Goal: Task Accomplishment & Management: Complete application form

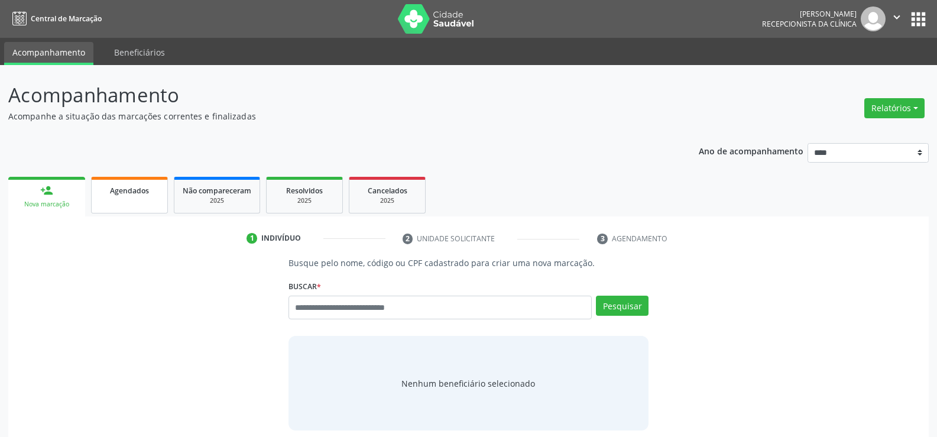
click at [125, 201] on link "Agendados" at bounding box center [129, 195] width 77 height 37
click at [115, 192] on span "Agendados" at bounding box center [129, 191] width 39 height 10
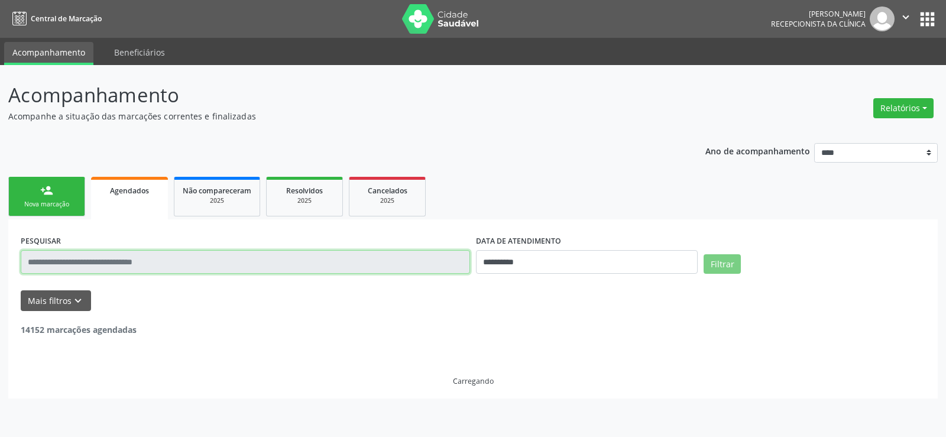
click at [96, 267] on input "text" at bounding box center [245, 262] width 449 height 24
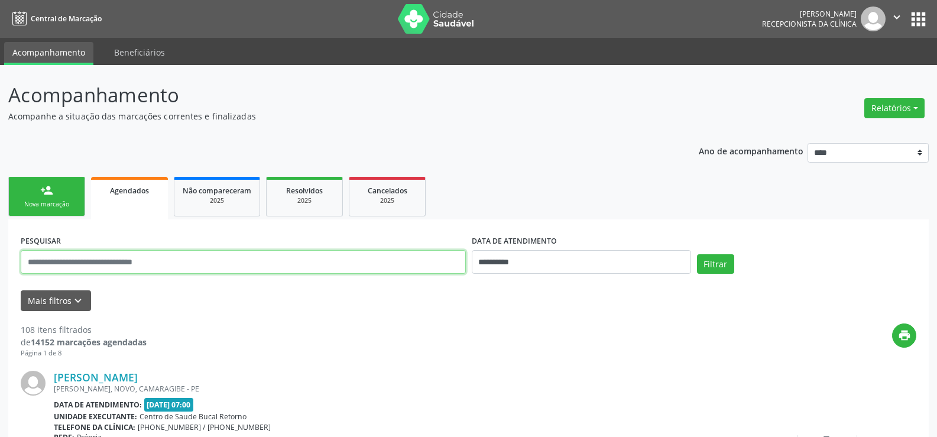
click at [88, 263] on input "text" at bounding box center [243, 262] width 445 height 24
type input "**********"
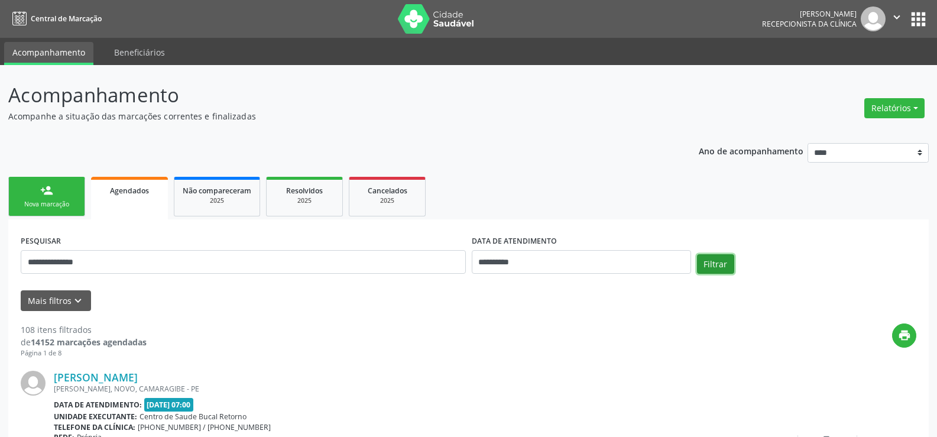
click at [716, 262] on button "Filtrar" at bounding box center [715, 264] width 37 height 20
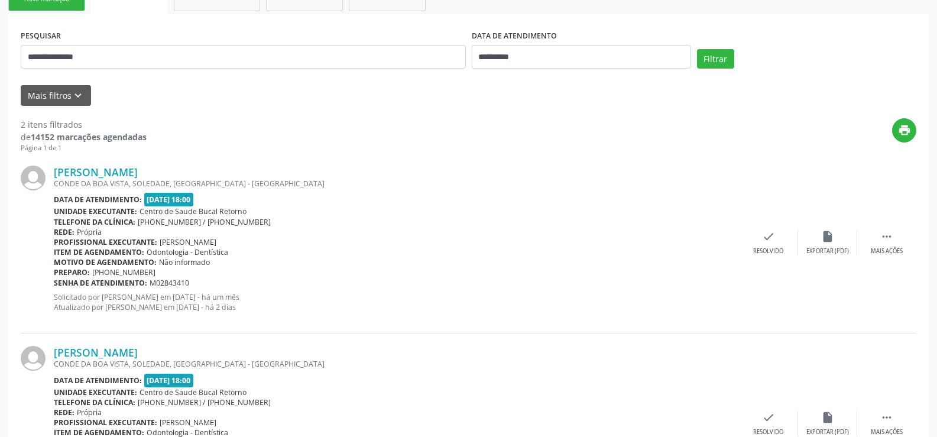
scroll to position [296, 0]
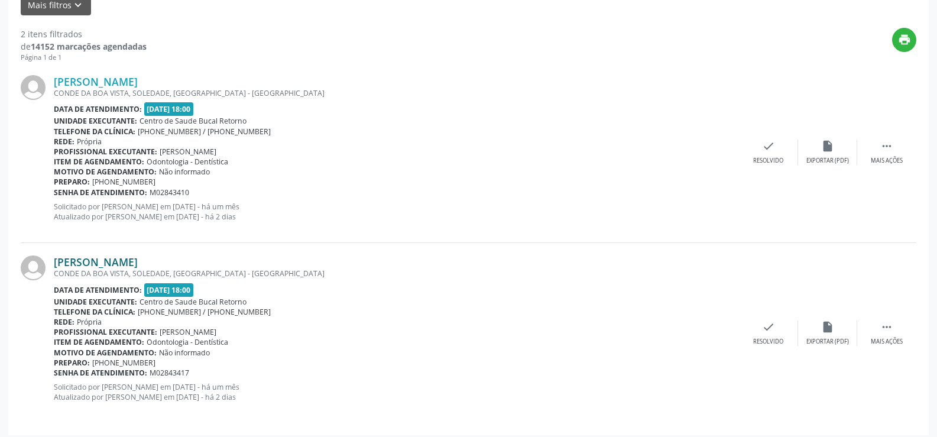
click at [95, 262] on link "Luciana Bezerra da Silva Brito" at bounding box center [96, 261] width 84 height 13
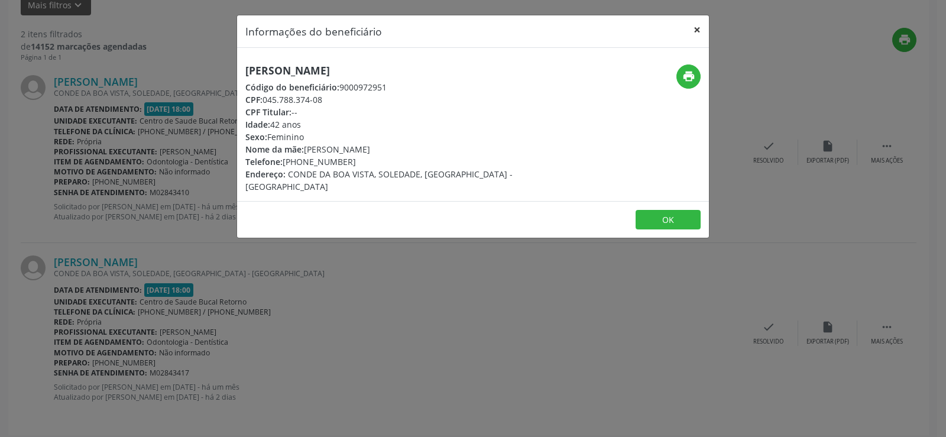
click at [696, 32] on button "×" at bounding box center [697, 29] width 24 height 29
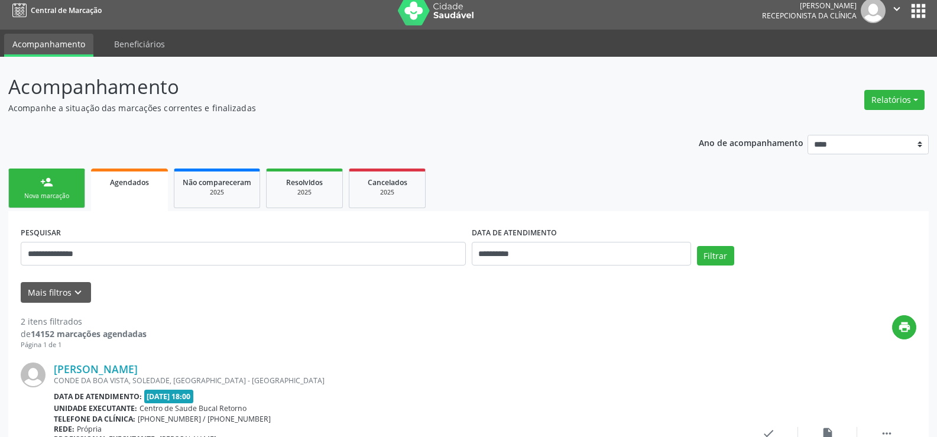
scroll to position [0, 0]
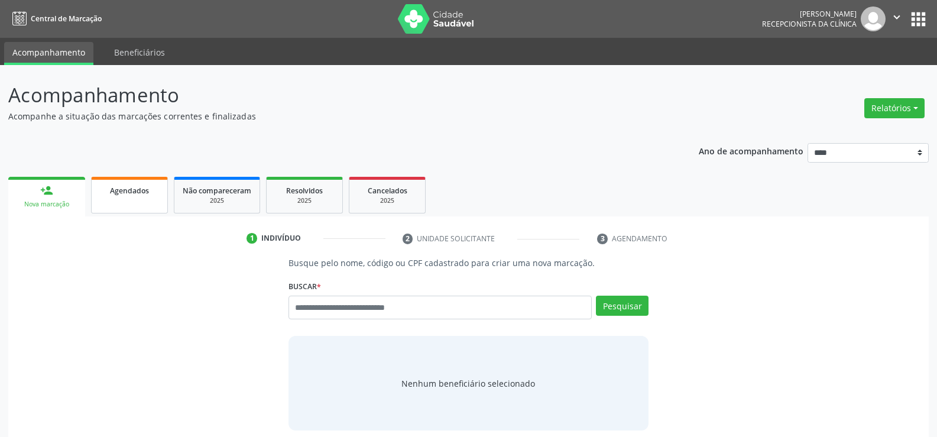
click at [120, 187] on span "Agendados" at bounding box center [129, 191] width 39 height 10
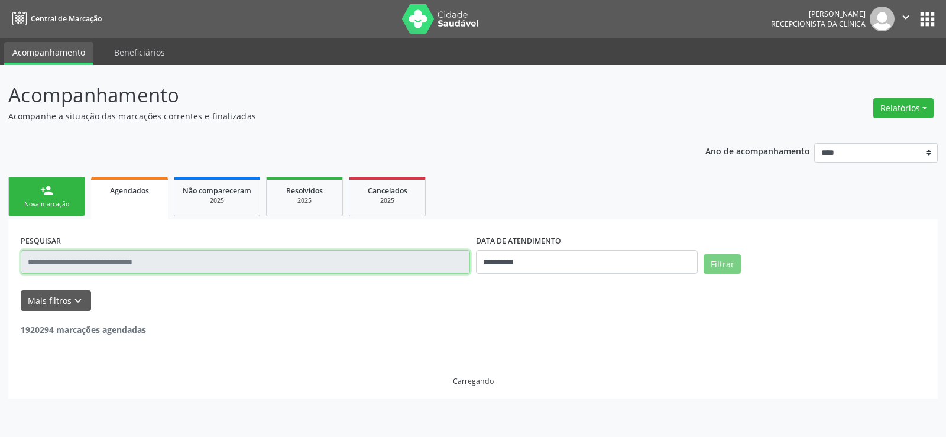
click at [92, 257] on input "text" at bounding box center [245, 262] width 449 height 24
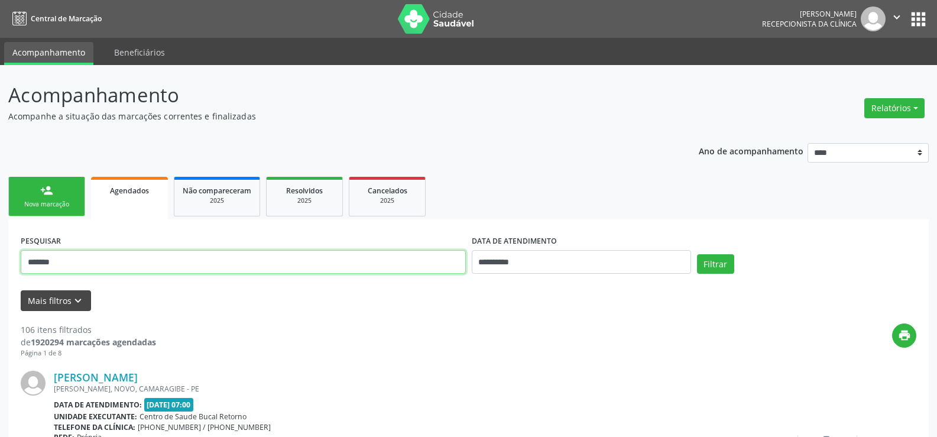
type input "**********"
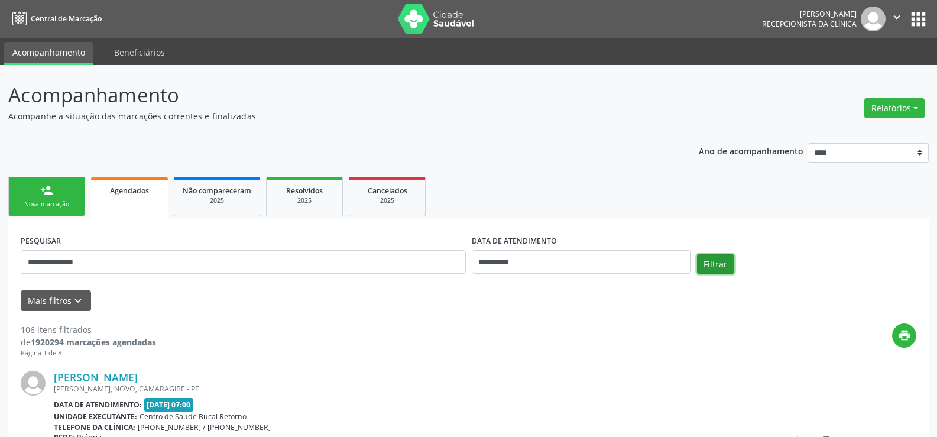
click at [728, 273] on button "Filtrar" at bounding box center [715, 264] width 37 height 20
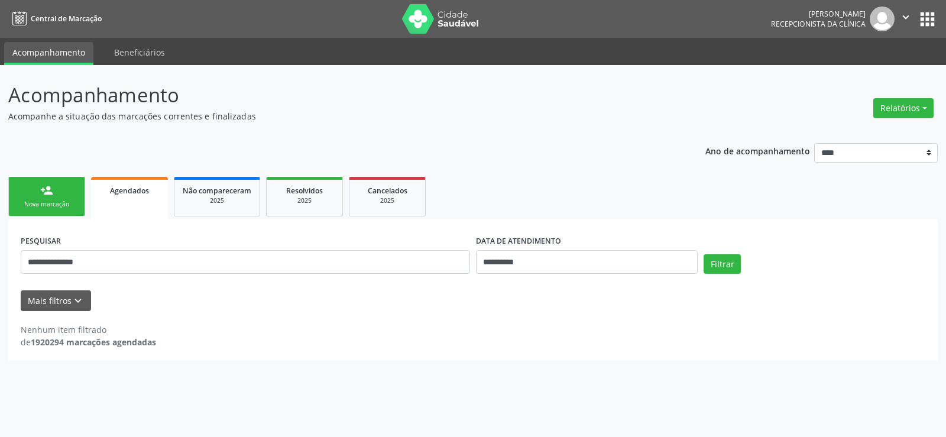
click at [703, 260] on div "Filtrar" at bounding box center [815, 268] width 228 height 28
click at [725, 263] on button "Filtrar" at bounding box center [721, 264] width 37 height 20
click at [735, 261] on button "Filtrar" at bounding box center [721, 264] width 37 height 20
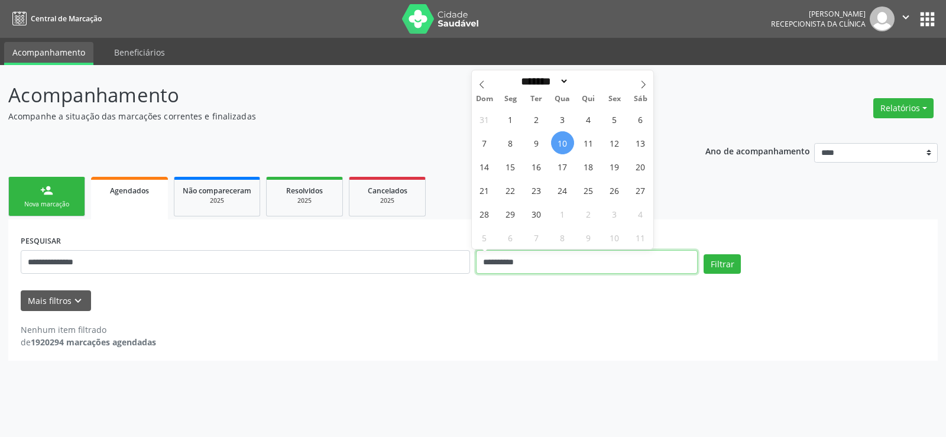
drag, startPoint x: 541, startPoint y: 264, endPoint x: 423, endPoint y: 273, distance: 118.0
click at [423, 273] on div "**********" at bounding box center [473, 257] width 910 height 50
click at [732, 262] on button "Filtrar" at bounding box center [721, 264] width 37 height 20
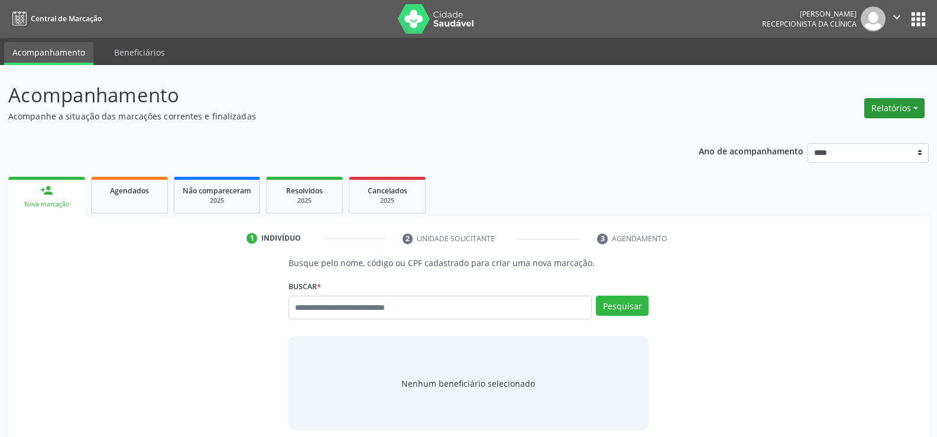
click at [885, 103] on button "Relatórios" at bounding box center [894, 108] width 60 height 20
click at [855, 134] on link "Agendamentos" at bounding box center [861, 133] width 127 height 17
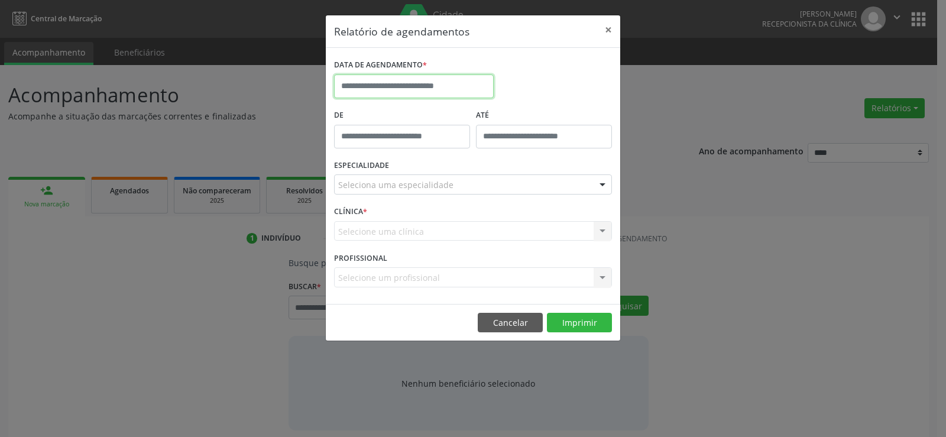
click at [362, 85] on input "text" at bounding box center [414, 86] width 160 height 24
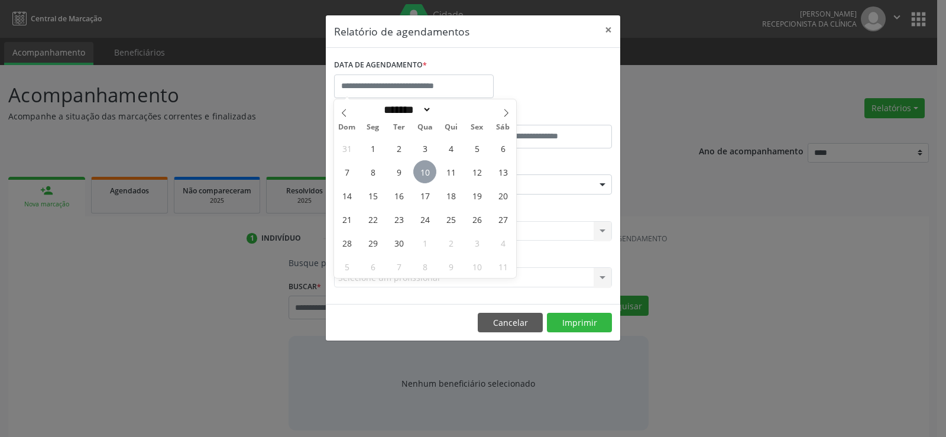
click at [432, 173] on span "10" at bounding box center [424, 171] width 23 height 23
type input "**********"
click at [432, 173] on span "10" at bounding box center [424, 171] width 23 height 23
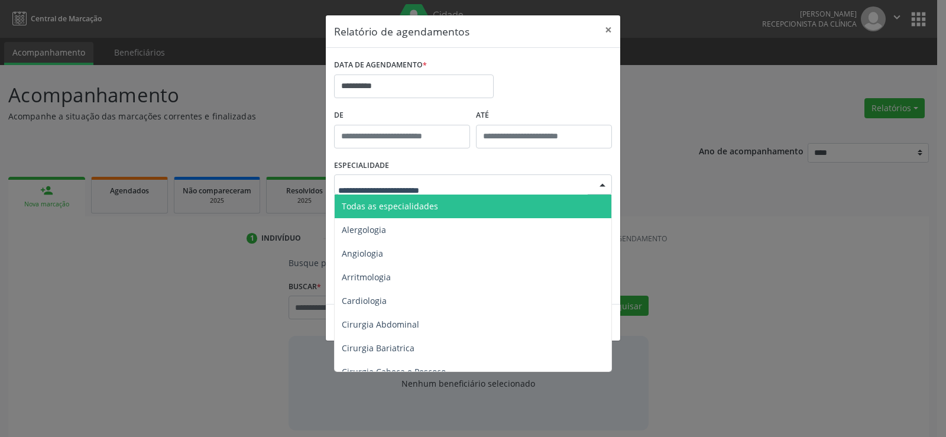
click at [430, 200] on span "Todas as especialidades" at bounding box center [390, 205] width 96 height 11
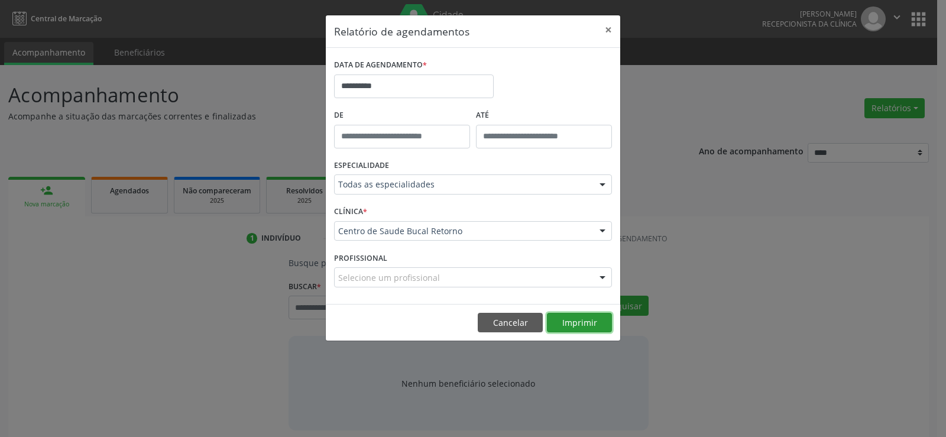
click at [572, 319] on button "Imprimir" at bounding box center [579, 323] width 65 height 20
click at [490, 322] on button "Cancelar" at bounding box center [510, 323] width 65 height 20
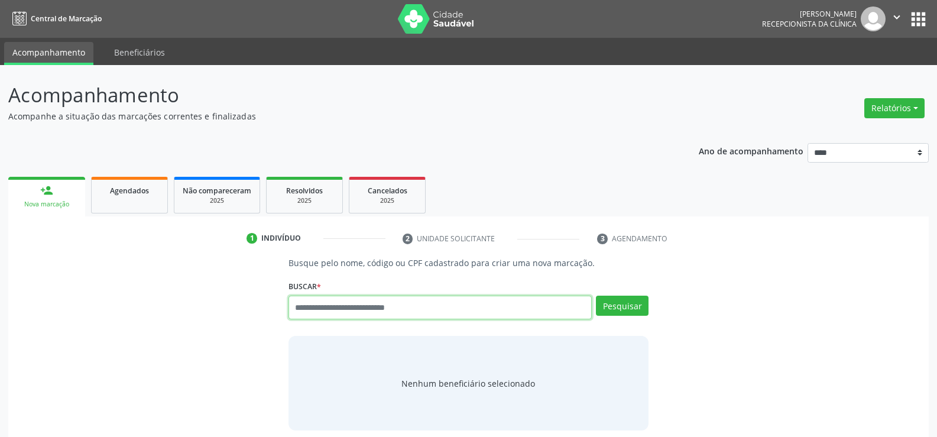
click at [357, 304] on input "text" at bounding box center [439, 308] width 303 height 24
type input "**********"
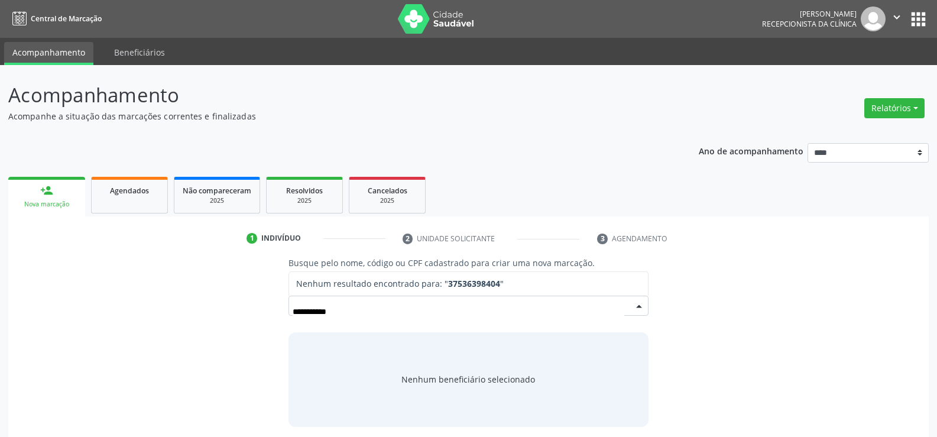
drag, startPoint x: 354, startPoint y: 313, endPoint x: 254, endPoint y: 316, distance: 99.9
click at [254, 316] on div "**********" at bounding box center [469, 342] width 904 height 170
click at [307, 316] on input "**********" at bounding box center [459, 312] width 332 height 24
click at [308, 312] on input "**********" at bounding box center [459, 312] width 332 height 24
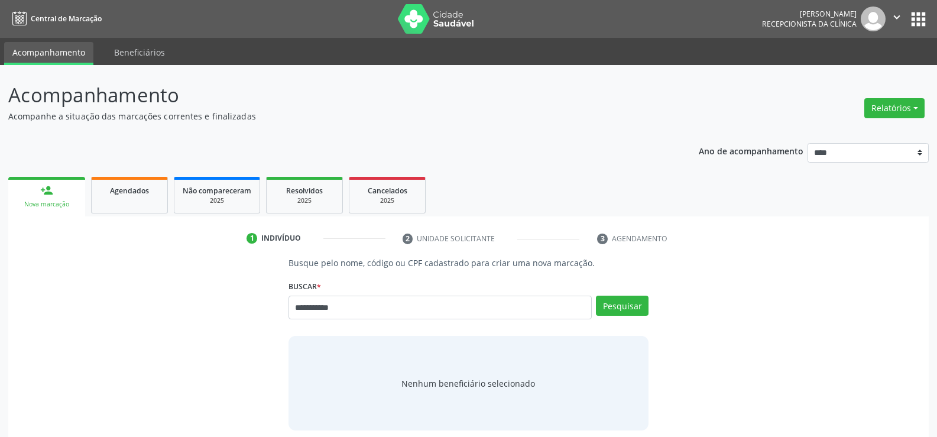
click at [308, 312] on input "**********" at bounding box center [439, 308] width 303 height 24
click at [322, 306] on input "**********" at bounding box center [439, 308] width 303 height 24
click at [632, 308] on button "Pesquisar" at bounding box center [622, 306] width 53 height 20
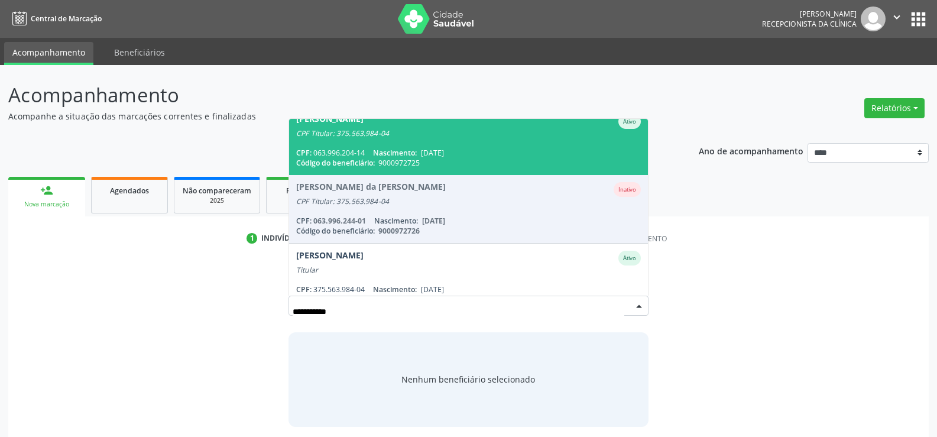
scroll to position [97, 0]
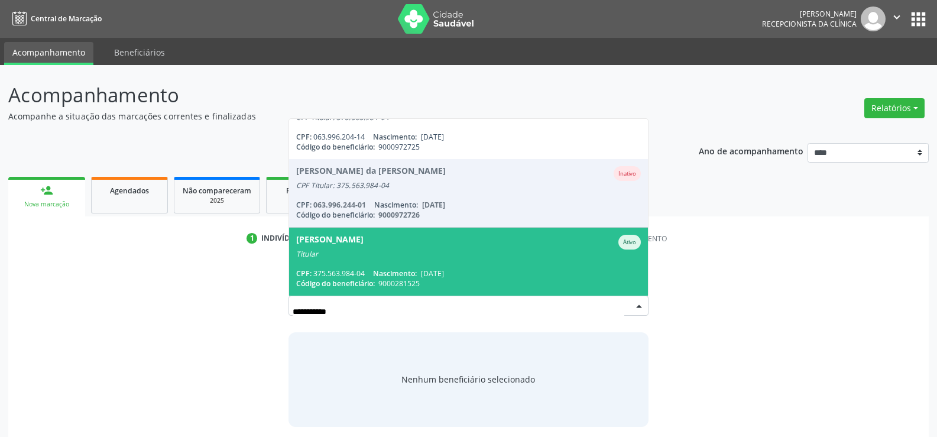
click at [474, 235] on div "Maria Felicia Bruno Ativo" at bounding box center [468, 242] width 345 height 15
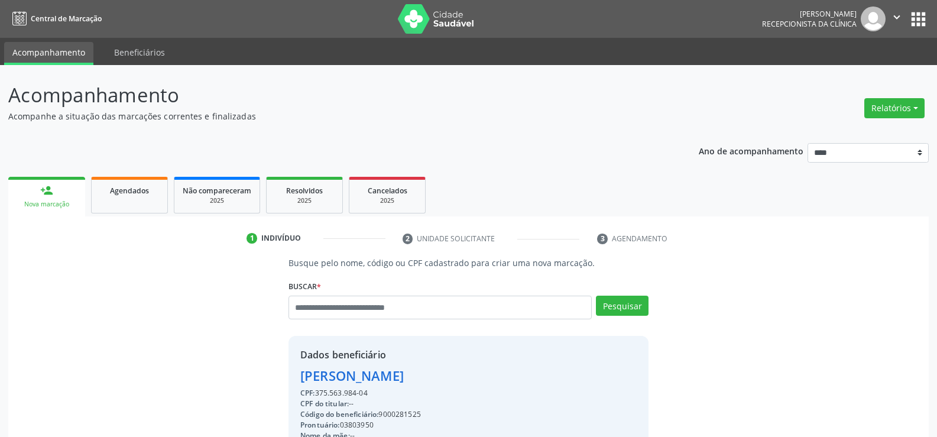
drag, startPoint x: 372, startPoint y: 389, endPoint x: 273, endPoint y: 383, distance: 99.5
click at [273, 383] on div "Busque pelo nome, código ou CPF cadastrado para criar uma nova marcação. Buscar…" at bounding box center [469, 410] width 904 height 306
copy div "Maria Felicia Bruno CPF: 375.563.984-04"
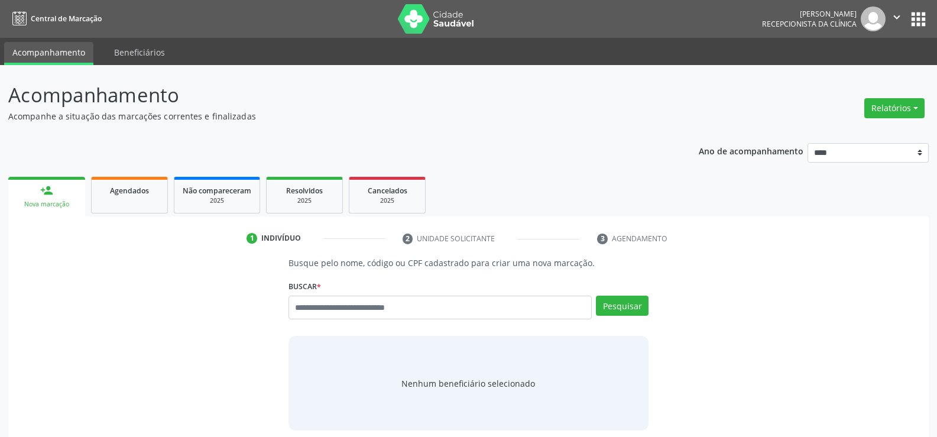
click at [864, 111] on div "Relatórios Agendamentos Procedimentos realizados" at bounding box center [894, 108] width 69 height 28
click at [889, 114] on button "Relatórios" at bounding box center [894, 108] width 60 height 20
click at [845, 138] on link "Agendamentos" at bounding box center [861, 133] width 127 height 17
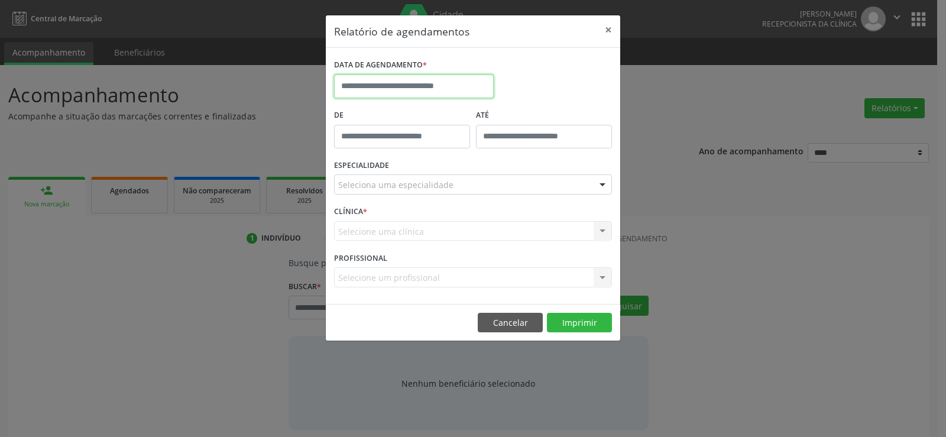
click at [414, 85] on input "text" at bounding box center [414, 86] width 160 height 24
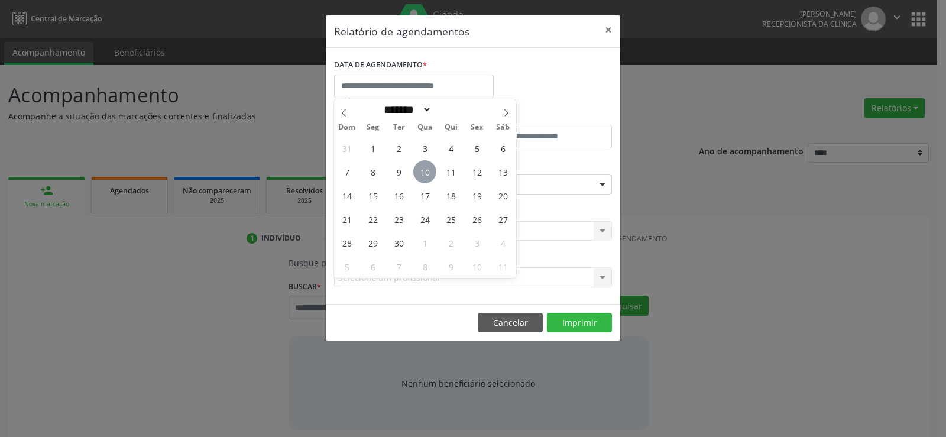
click at [430, 170] on span "10" at bounding box center [424, 171] width 23 height 23
type input "**********"
click at [430, 170] on span "10" at bounding box center [424, 171] width 23 height 23
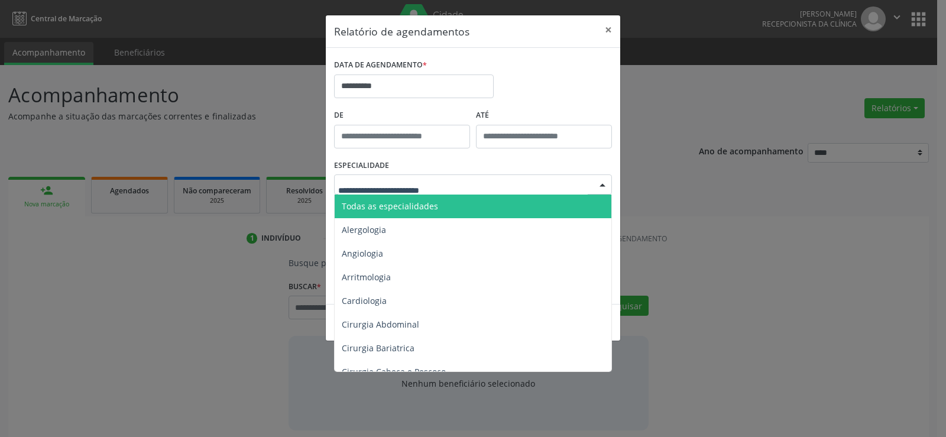
click at [427, 209] on span "Todas as especialidades" at bounding box center [390, 205] width 96 height 11
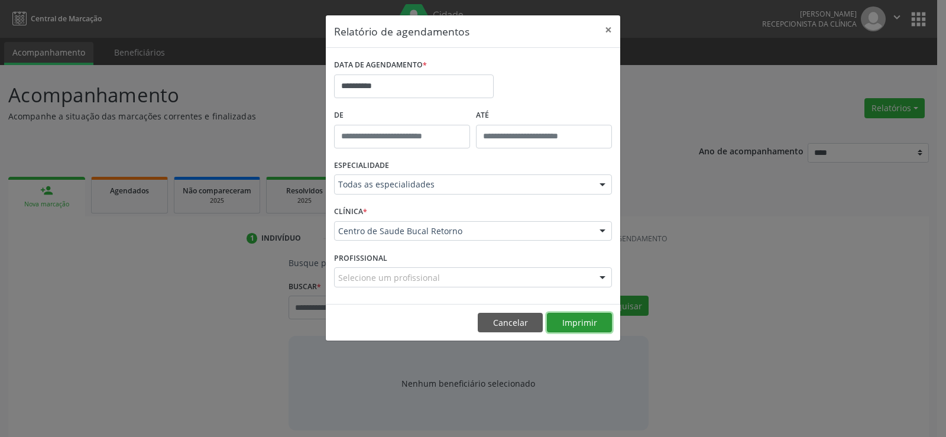
click at [580, 315] on button "Imprimir" at bounding box center [579, 323] width 65 height 20
click at [502, 320] on button "Cancelar" at bounding box center [510, 323] width 65 height 20
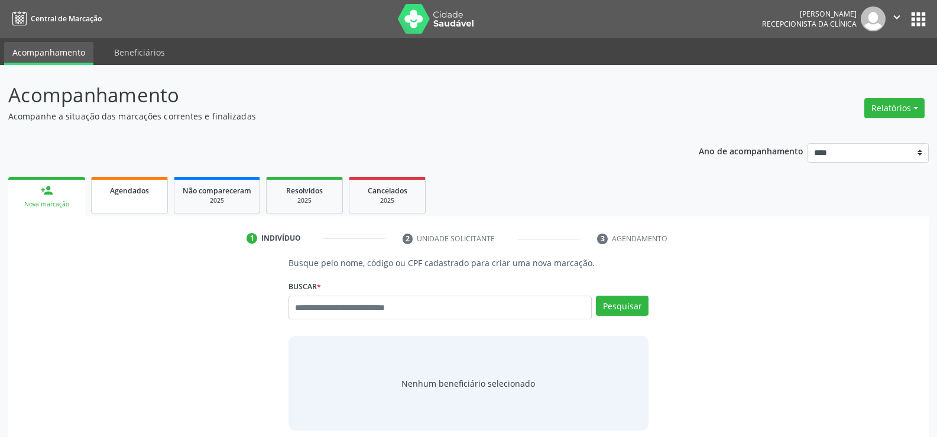
click at [115, 200] on link "Agendados" at bounding box center [129, 195] width 77 height 37
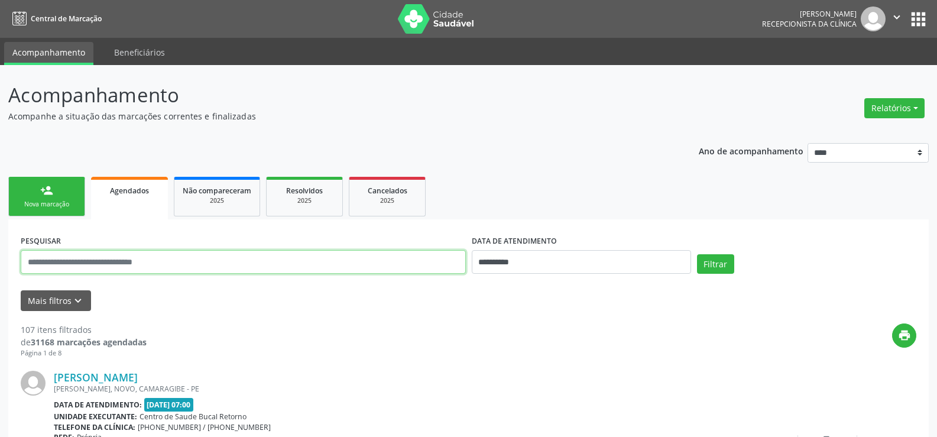
click at [111, 261] on input "text" at bounding box center [243, 262] width 445 height 24
type input "**********"
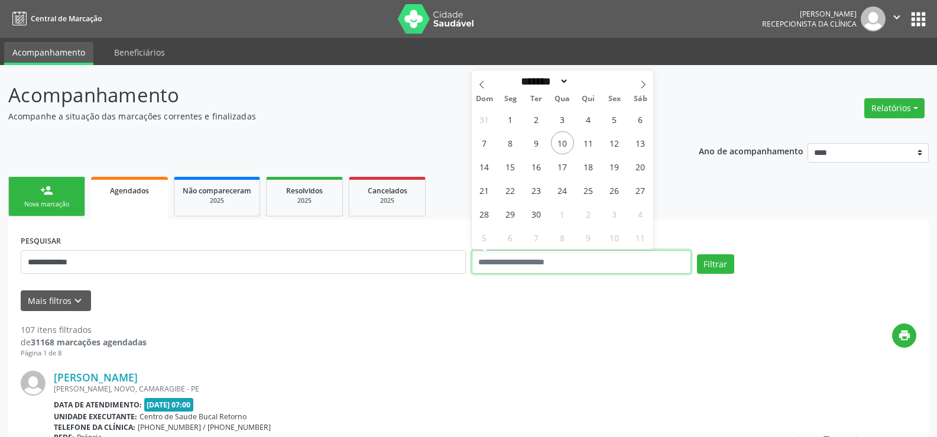
click at [697, 254] on button "Filtrar" at bounding box center [715, 264] width 37 height 20
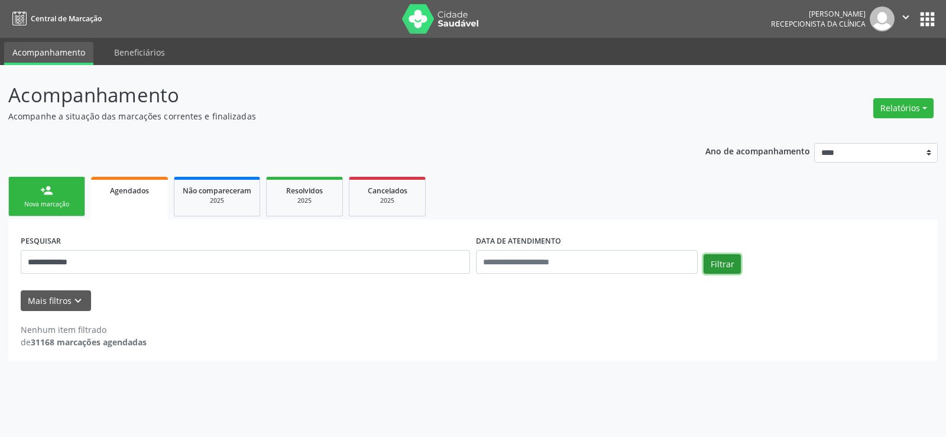
click at [725, 268] on button "Filtrar" at bounding box center [721, 264] width 37 height 20
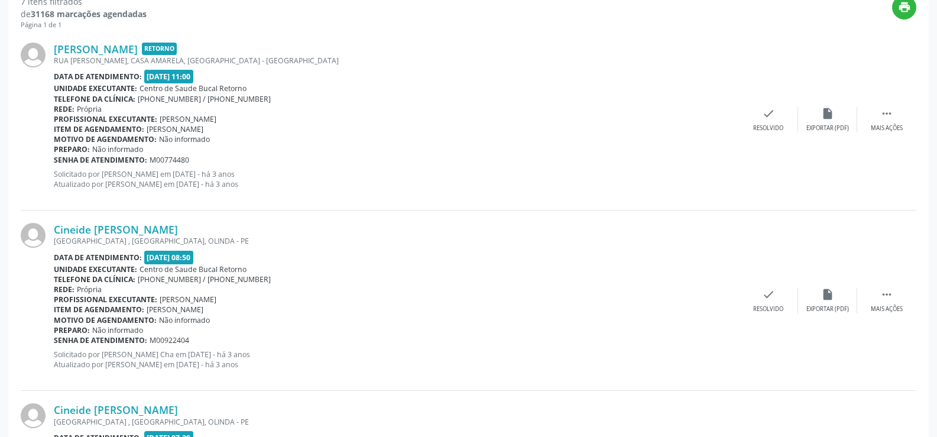
scroll to position [355, 0]
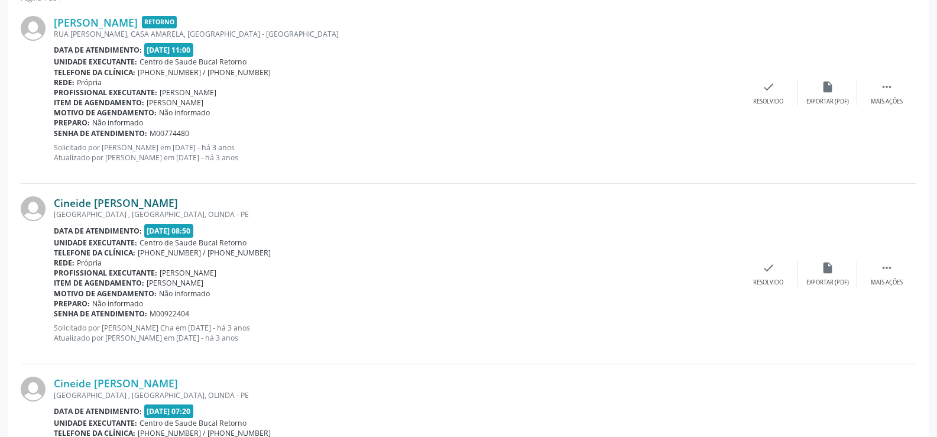
click at [163, 204] on link "Cineide [PERSON_NAME]" at bounding box center [116, 202] width 124 height 13
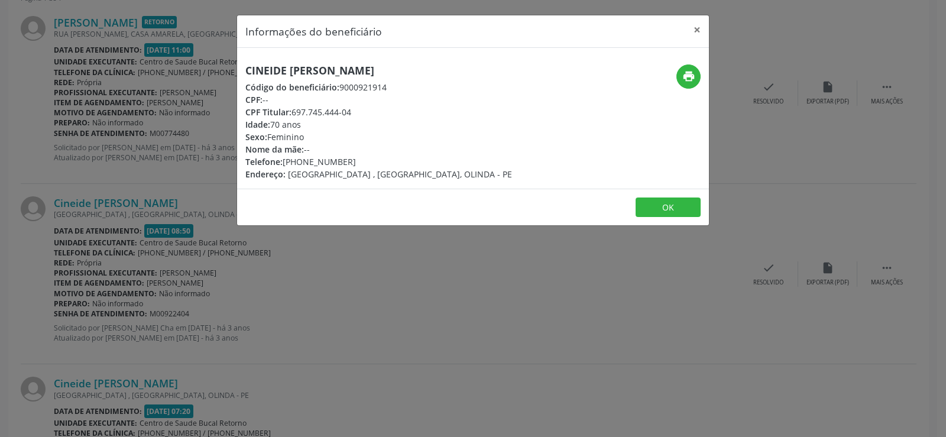
drag, startPoint x: 247, startPoint y: 65, endPoint x: 434, endPoint y: 63, distance: 186.8
click at [434, 63] on div "Cineide Maria Alves da Silva Código do beneficiário: 9000921914 CPF: -- CPF Tit…" at bounding box center [473, 118] width 472 height 141
copy h5 "Cineide Maria Alves da Silva"
drag, startPoint x: 294, startPoint y: 112, endPoint x: 358, endPoint y: 112, distance: 63.3
click at [358, 112] on div "CPF Titular: 697.745.444-04" at bounding box center [378, 112] width 267 height 12
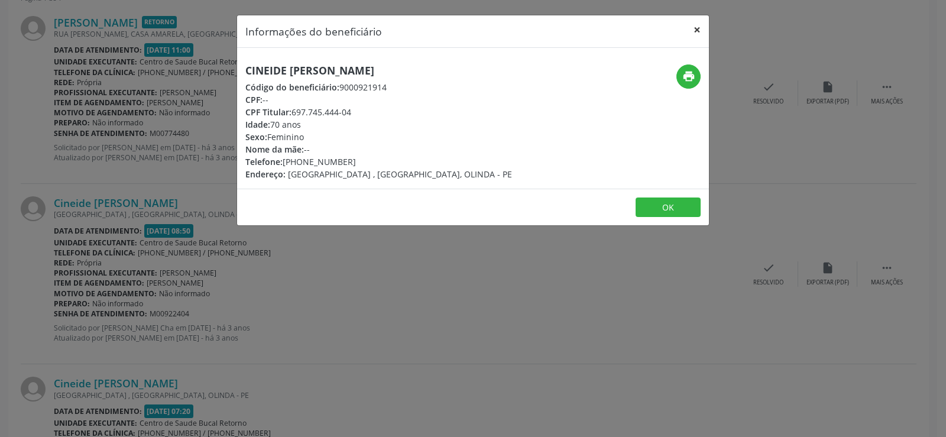
click at [698, 28] on button "×" at bounding box center [697, 29] width 24 height 29
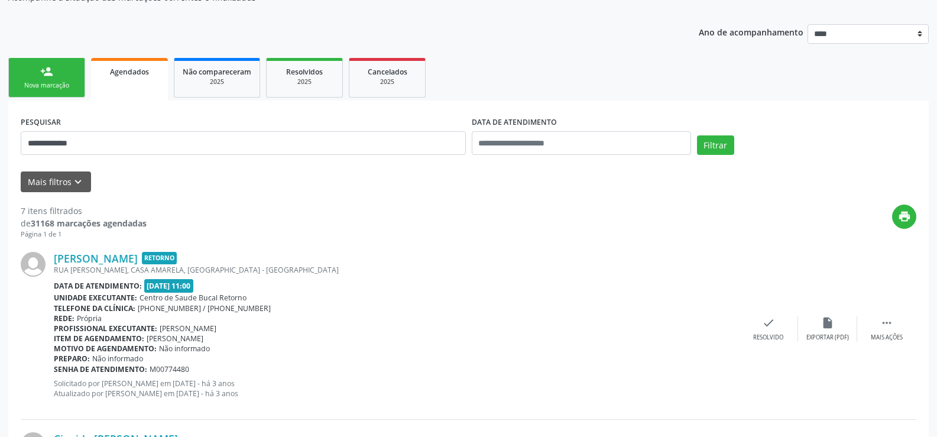
scroll to position [118, 0]
drag, startPoint x: 109, startPoint y: 158, endPoint x: 92, endPoint y: 155, distance: 16.9
click at [92, 155] on div "**********" at bounding box center [243, 139] width 451 height 50
drag, startPoint x: 98, startPoint y: 144, endPoint x: 11, endPoint y: 140, distance: 87.0
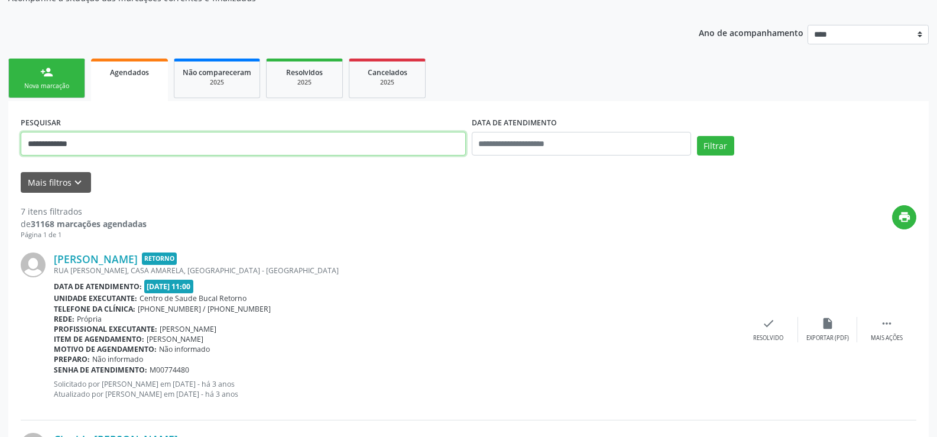
paste input "**********"
type input "**********"
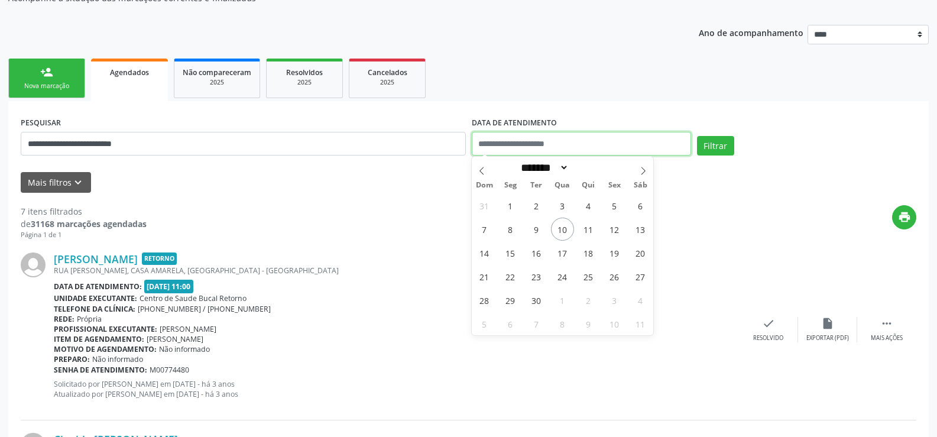
click at [697, 136] on button "Filtrar" at bounding box center [715, 146] width 37 height 20
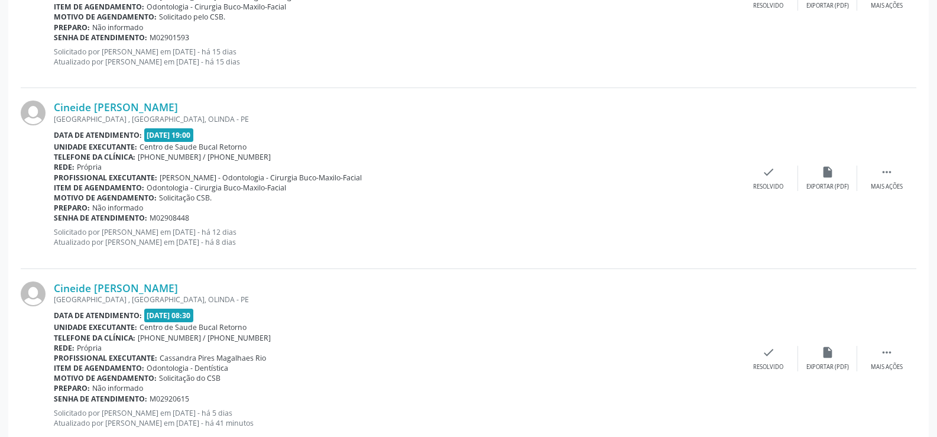
scroll to position [1024, 0]
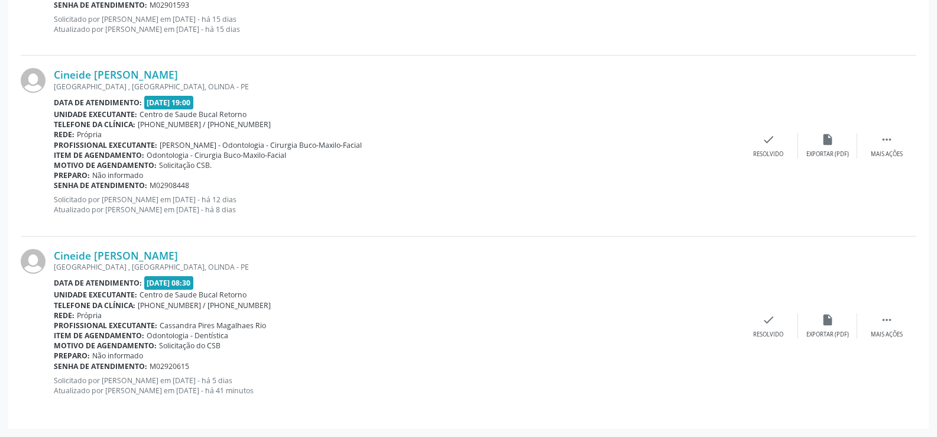
drag, startPoint x: 145, startPoint y: 283, endPoint x: 219, endPoint y: 281, distance: 73.9
click at [219, 281] on div "Data de atendimento: 12/09/2025 - 08:30" at bounding box center [396, 283] width 685 height 14
drag, startPoint x: 158, startPoint y: 324, endPoint x: 219, endPoint y: 326, distance: 60.3
click at [219, 326] on span "Cassandra Pires Magalhaes Rio" at bounding box center [213, 325] width 106 height 10
click at [239, 354] on div "Preparo: Não informado" at bounding box center [396, 356] width 685 height 10
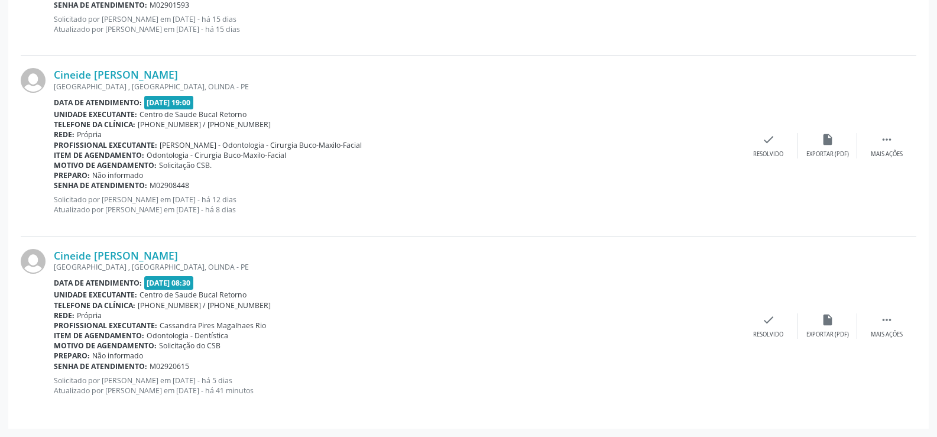
drag, startPoint x: 223, startPoint y: 345, endPoint x: 14, endPoint y: 286, distance: 218.0
click at [226, 288] on div "Data de atendimento: 12/09/2025 - 08:30" at bounding box center [396, 283] width 685 height 14
drag, startPoint x: 148, startPoint y: 283, endPoint x: 215, endPoint y: 341, distance: 88.5
click at [215, 341] on div "Cineide Maria Alves da Silva RUA BELO HORIZONTE , RIO DOCE, OLINDA - PE Data de…" at bounding box center [396, 326] width 685 height 155
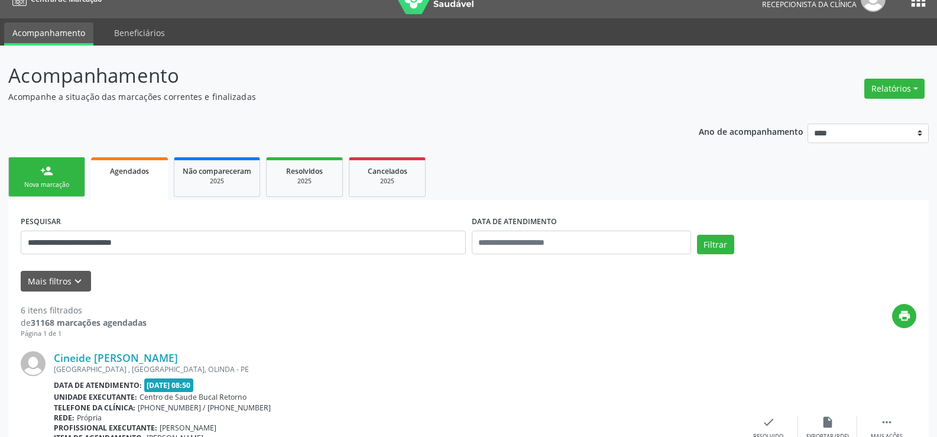
scroll to position [0, 0]
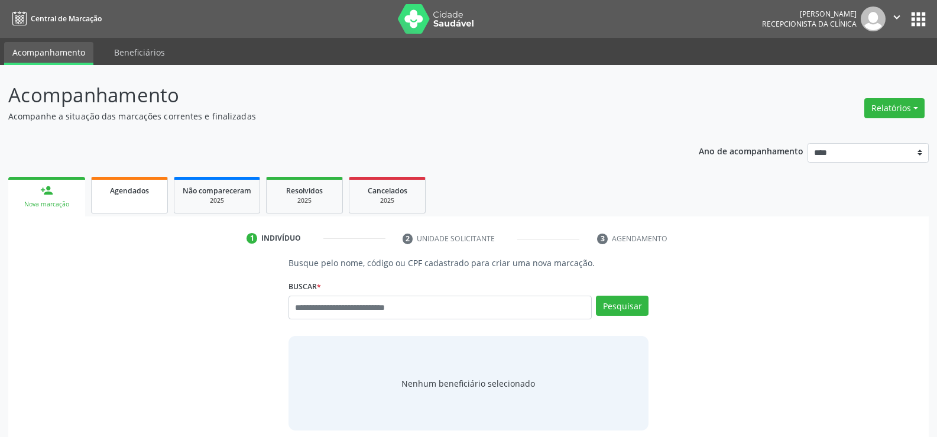
click at [144, 199] on link "Agendados" at bounding box center [129, 195] width 77 height 37
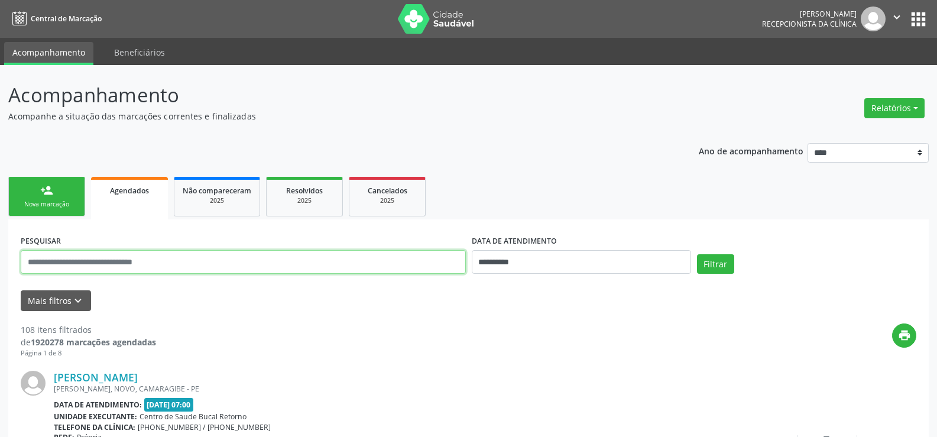
click at [154, 261] on input "text" at bounding box center [243, 262] width 445 height 24
drag, startPoint x: 114, startPoint y: 262, endPoint x: 135, endPoint y: 259, distance: 21.6
click at [135, 259] on input "**********" at bounding box center [243, 262] width 445 height 24
type input "**********"
click at [697, 254] on button "Filtrar" at bounding box center [715, 264] width 37 height 20
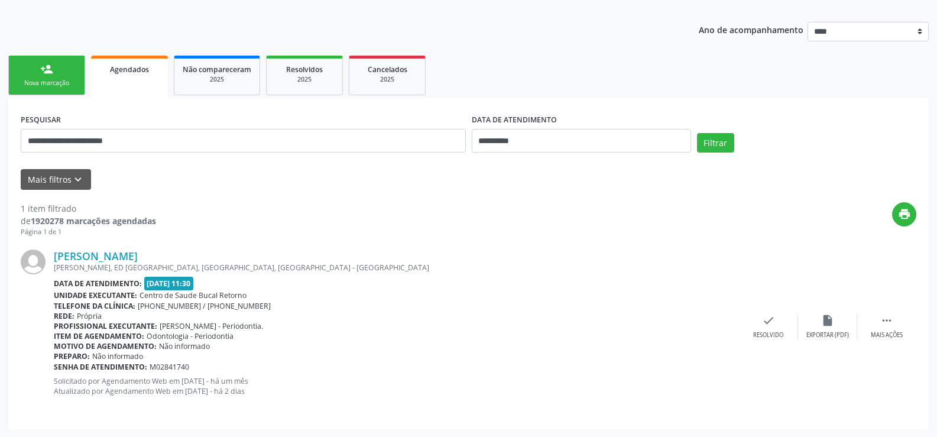
scroll to position [122, 0]
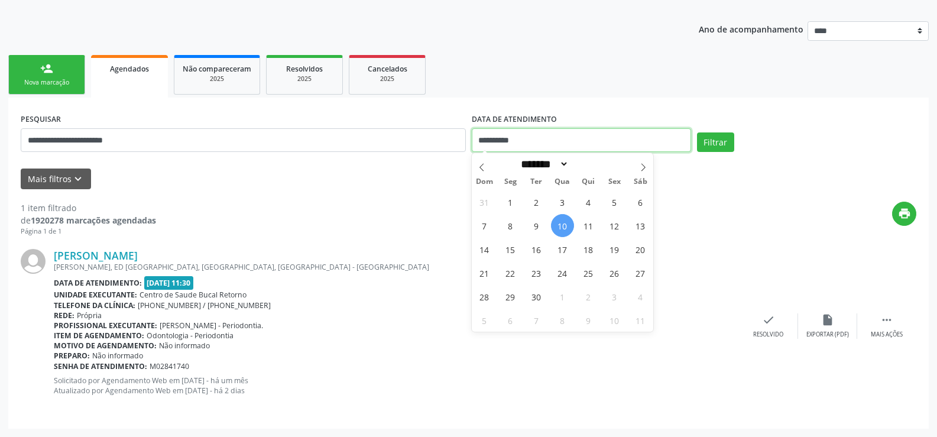
drag, startPoint x: 533, startPoint y: 145, endPoint x: 468, endPoint y: 148, distance: 65.7
click at [468, 148] on div "**********" at bounding box center [469, 135] width 902 height 50
click at [697, 132] on button "Filtrar" at bounding box center [715, 142] width 37 height 20
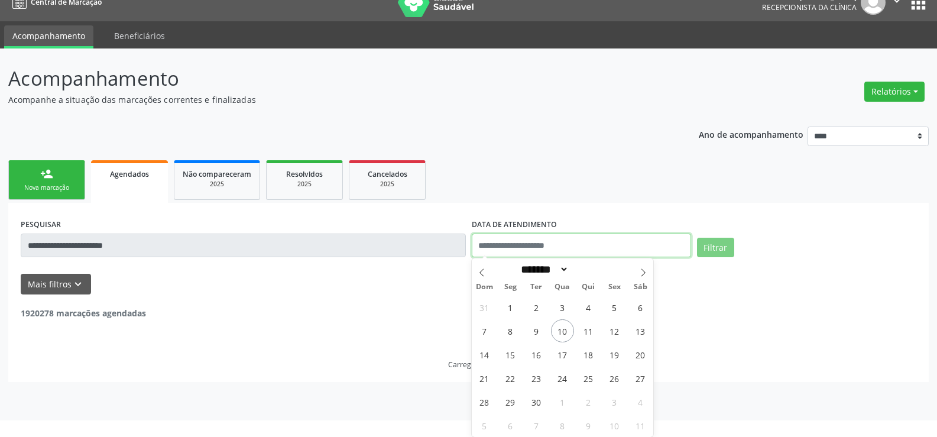
scroll to position [17, 0]
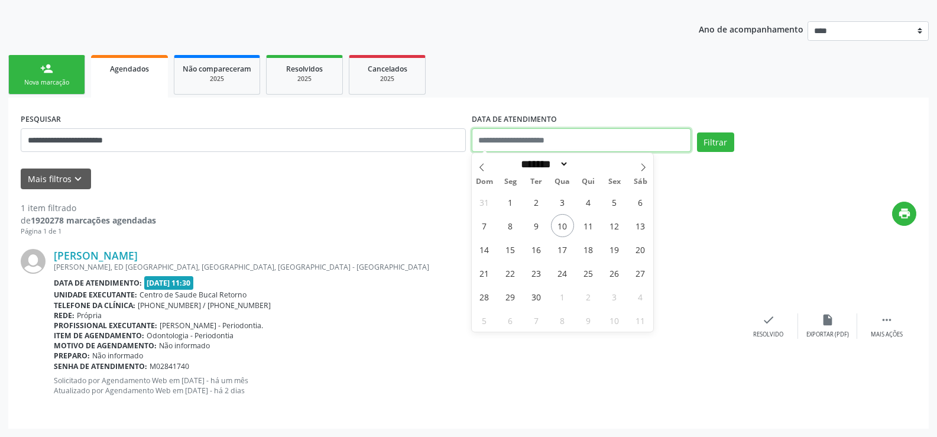
click at [697, 132] on button "Filtrar" at bounding box center [715, 142] width 37 height 20
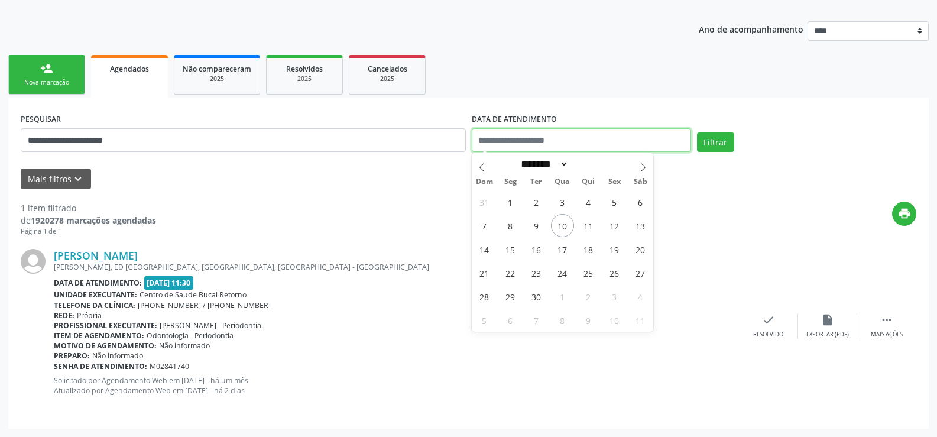
click at [697, 132] on button "Filtrar" at bounding box center [715, 142] width 37 height 20
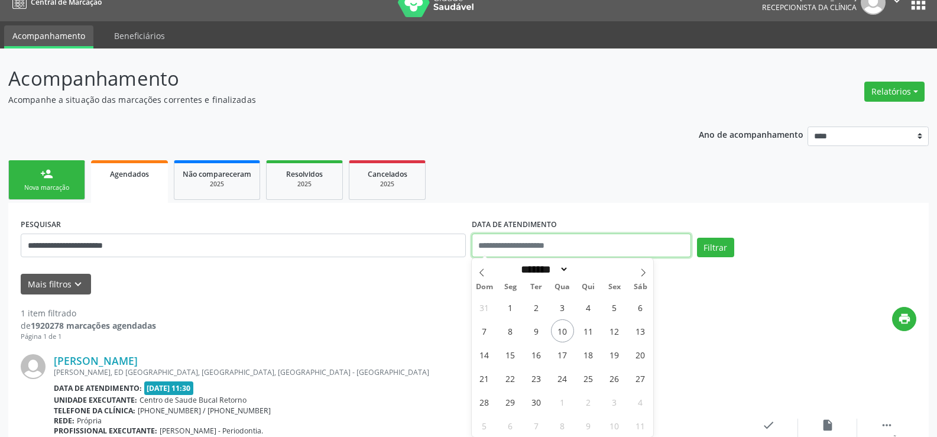
scroll to position [122, 0]
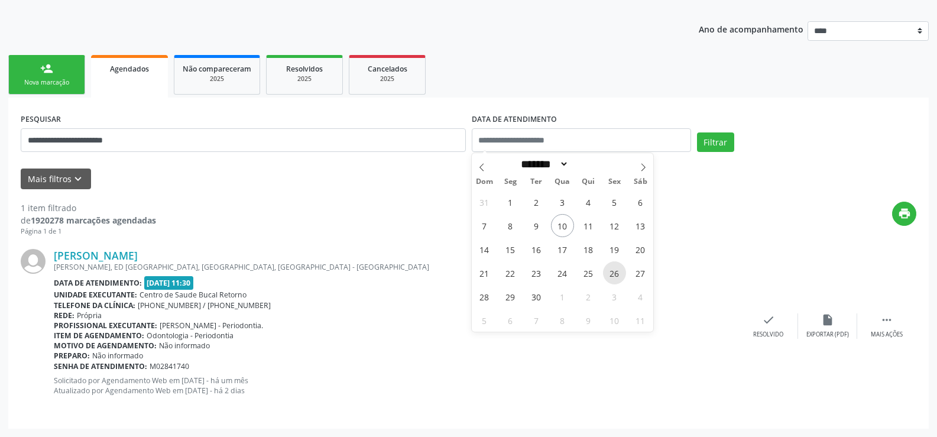
click at [614, 275] on span "26" at bounding box center [614, 272] width 23 height 23
type input "**********"
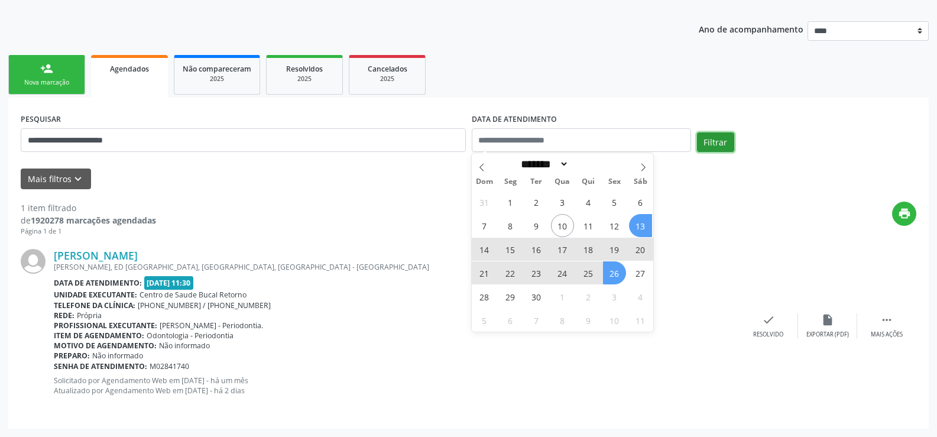
click at [714, 140] on button "Filtrar" at bounding box center [715, 142] width 37 height 20
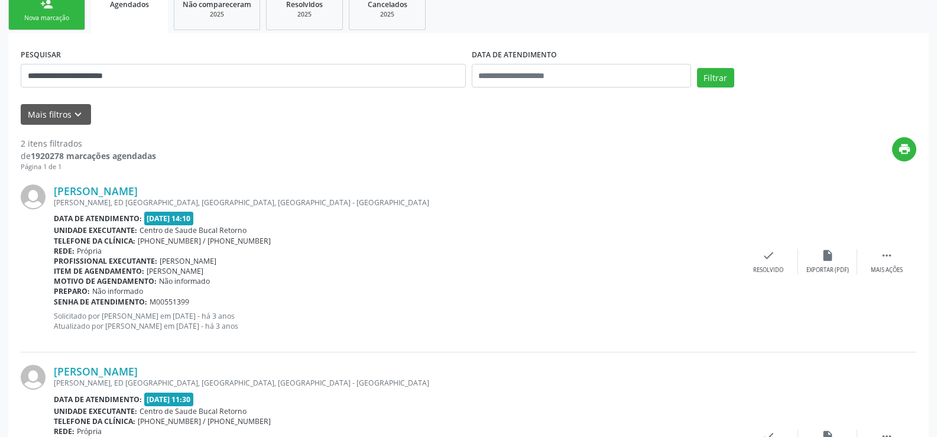
scroll to position [184, 0]
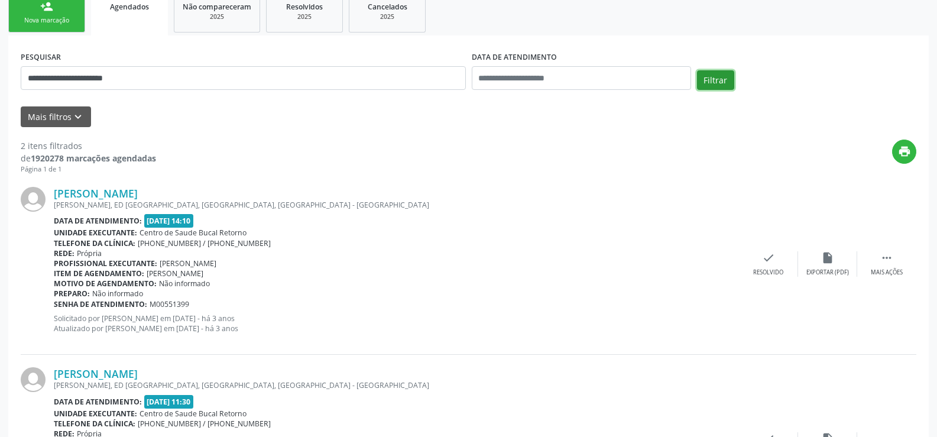
click at [712, 73] on button "Filtrar" at bounding box center [715, 80] width 37 height 20
click at [717, 75] on button "Filtrar" at bounding box center [715, 80] width 37 height 20
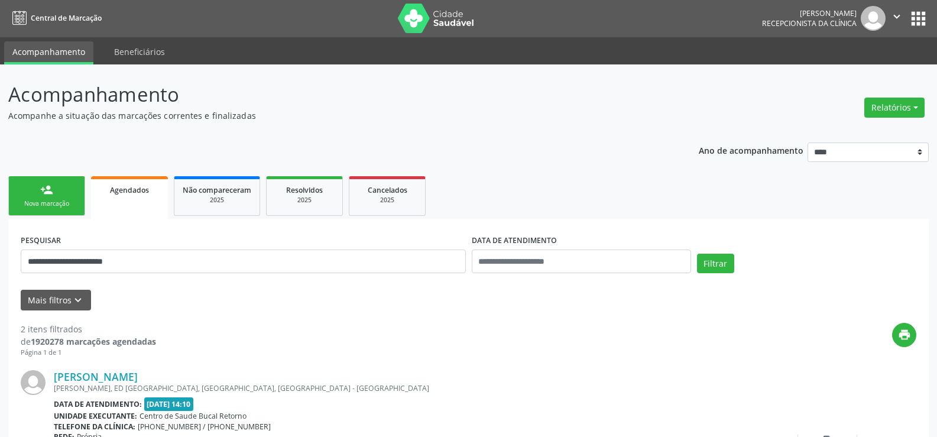
scroll to position [0, 0]
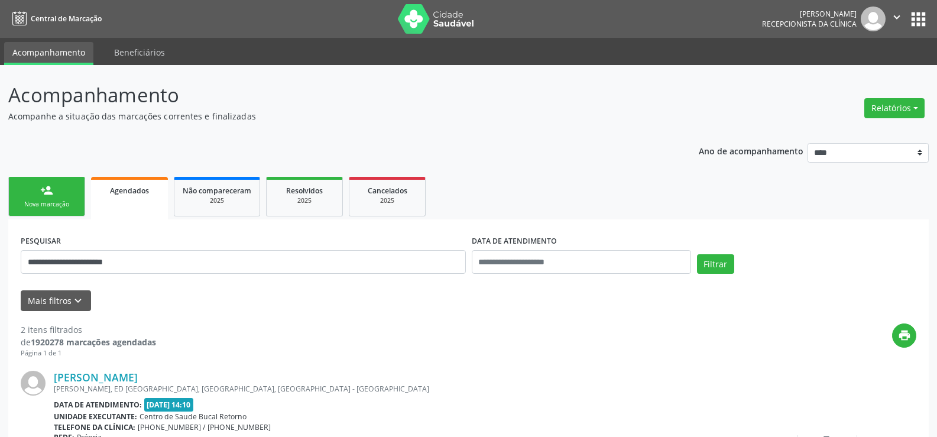
click at [66, 196] on link "person_add Nova marcação" at bounding box center [46, 197] width 77 height 40
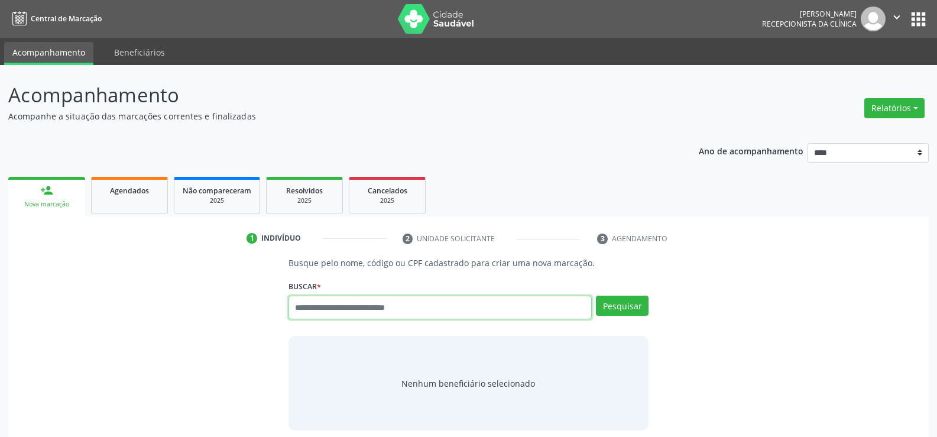
click at [303, 314] on input "text" at bounding box center [439, 308] width 303 height 24
type input "**********"
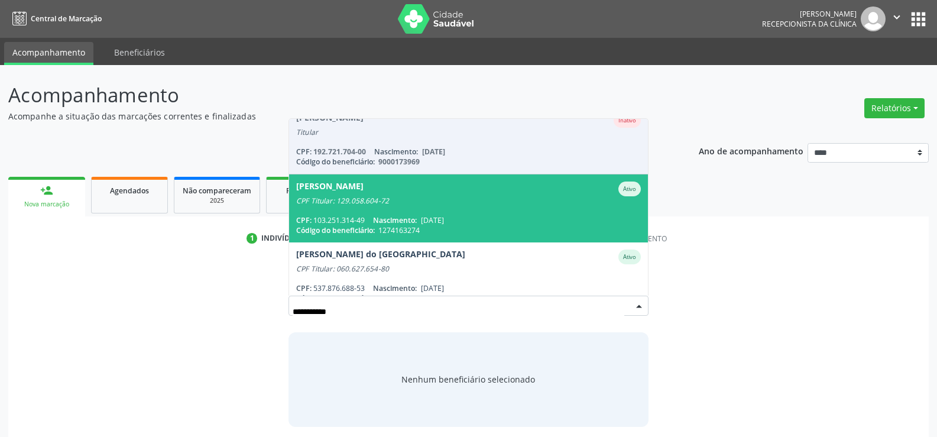
scroll to position [118, 0]
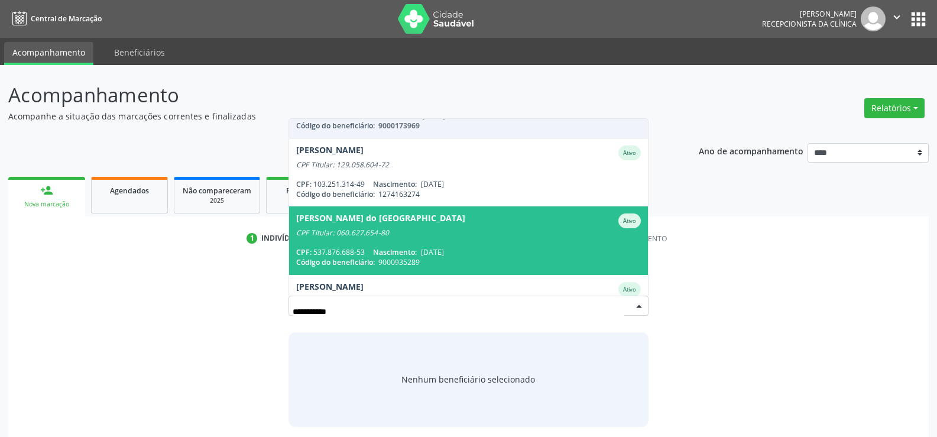
click at [404, 245] on span "Bartholomeu Vicentino do Sacramento Ativo CPF Titular: 060.627.654-80 CPF: 537.…" at bounding box center [468, 240] width 359 height 68
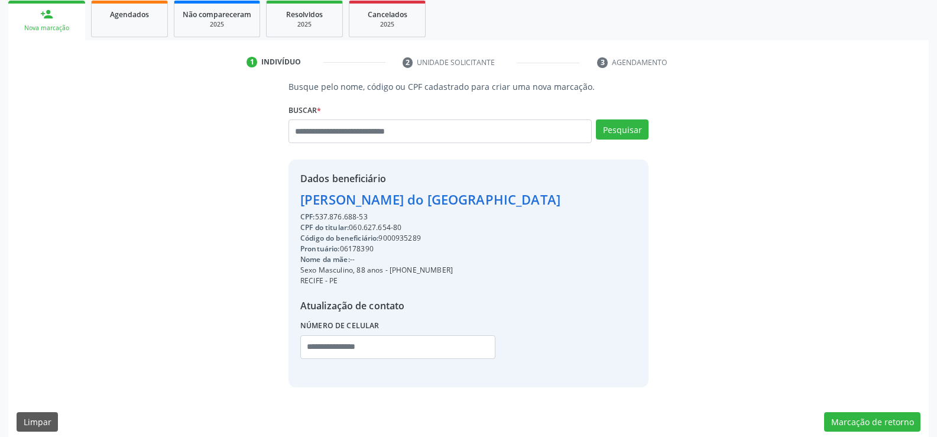
scroll to position [187, 0]
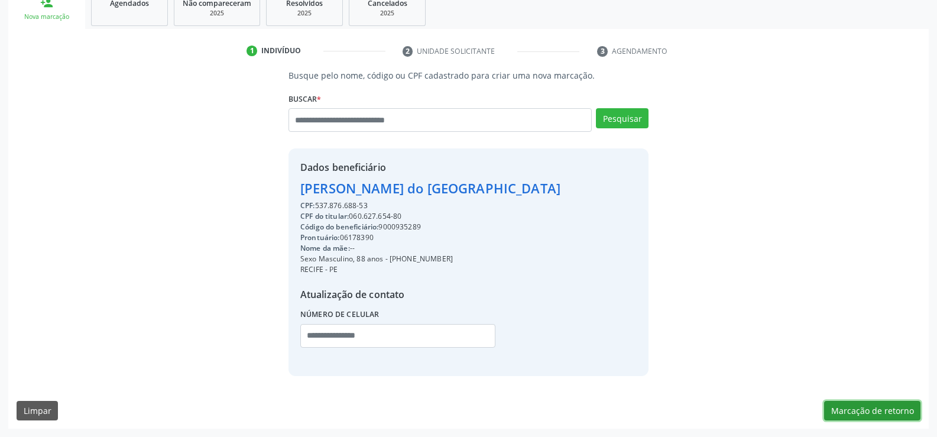
click at [844, 413] on button "Marcação de retorno" at bounding box center [872, 411] width 96 height 20
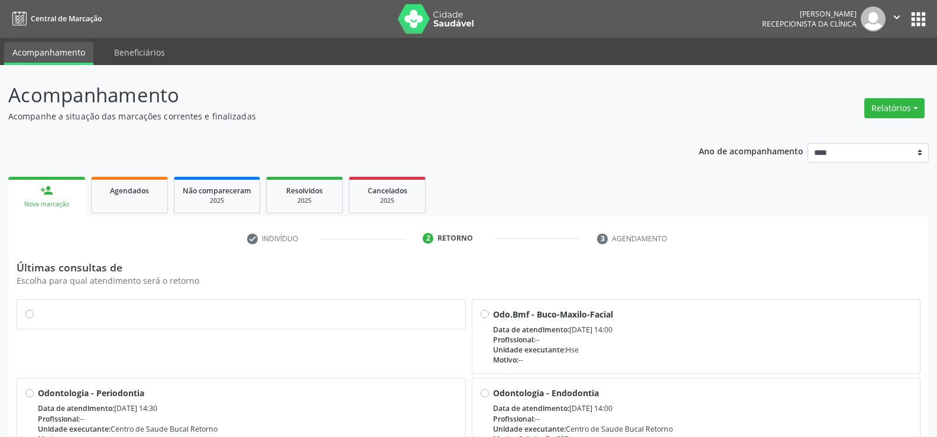
click at [38, 308] on label at bounding box center [247, 308] width 419 height 0
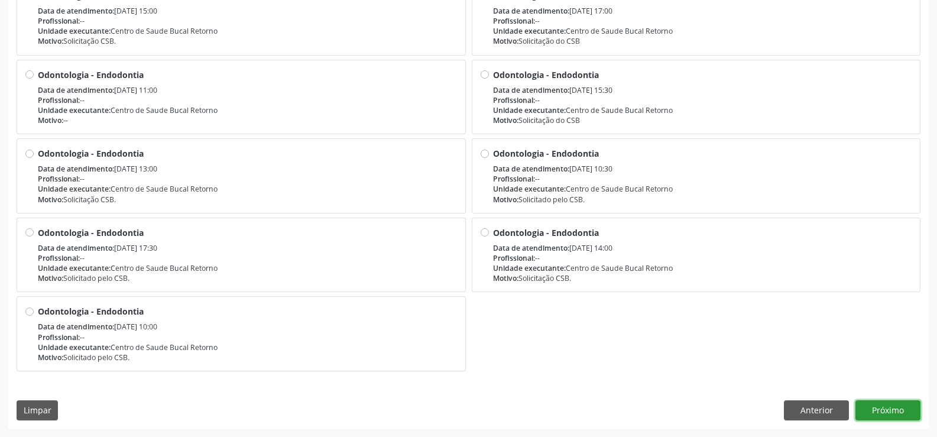
click at [873, 411] on button "Próximo" at bounding box center [887, 410] width 65 height 20
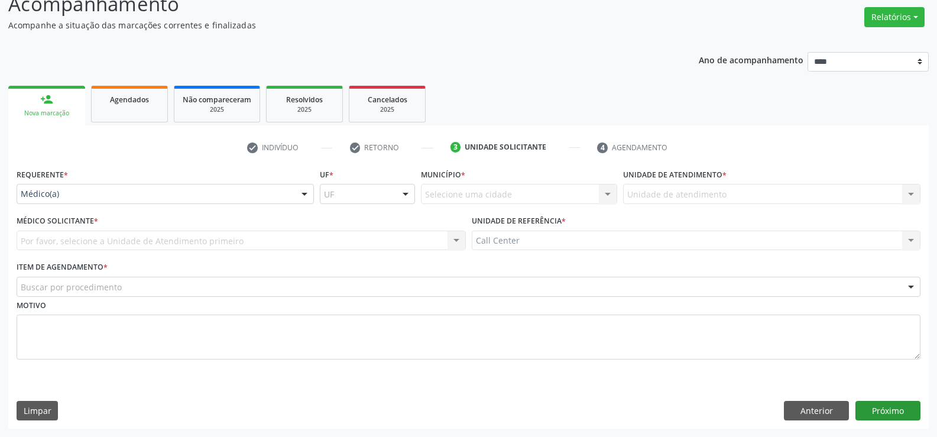
scroll to position [91, 0]
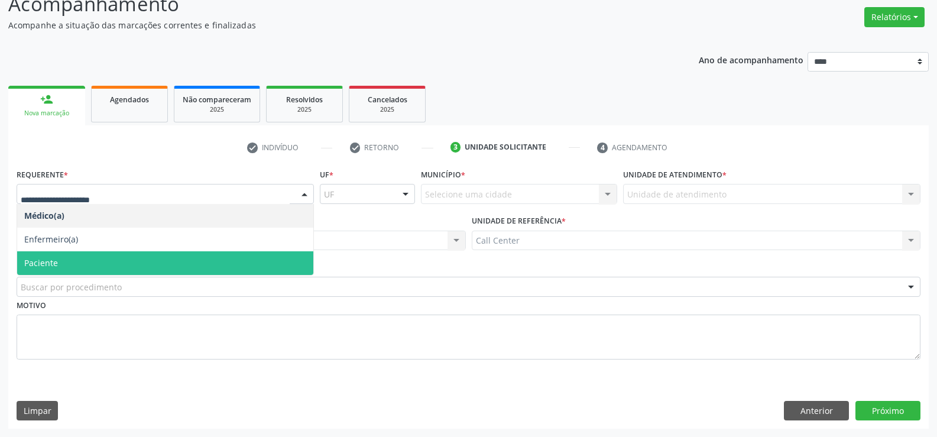
click at [37, 268] on span "Paciente" at bounding box center [41, 262] width 34 height 11
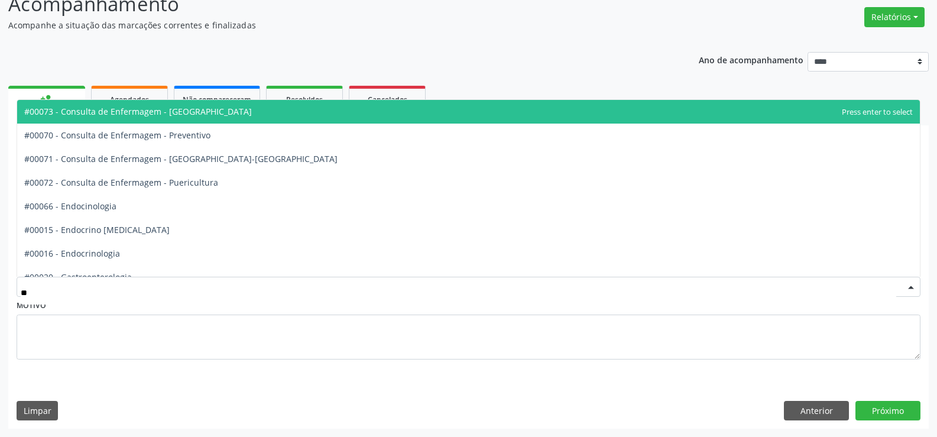
type input "***"
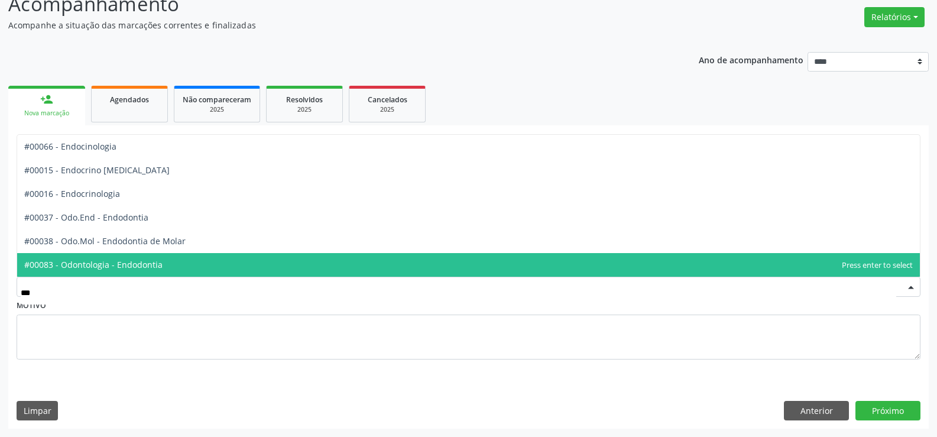
click at [105, 266] on span "#00083 - Odontologia - Endodontia" at bounding box center [93, 264] width 138 height 11
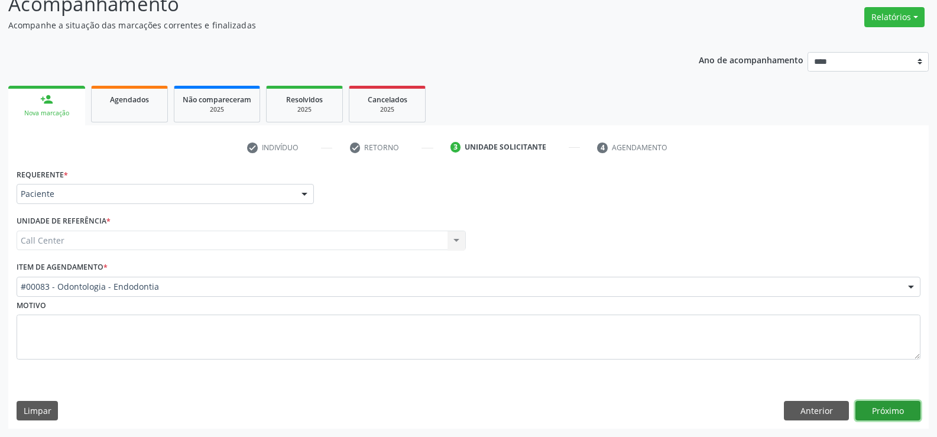
click at [892, 407] on button "Próximo" at bounding box center [887, 411] width 65 height 20
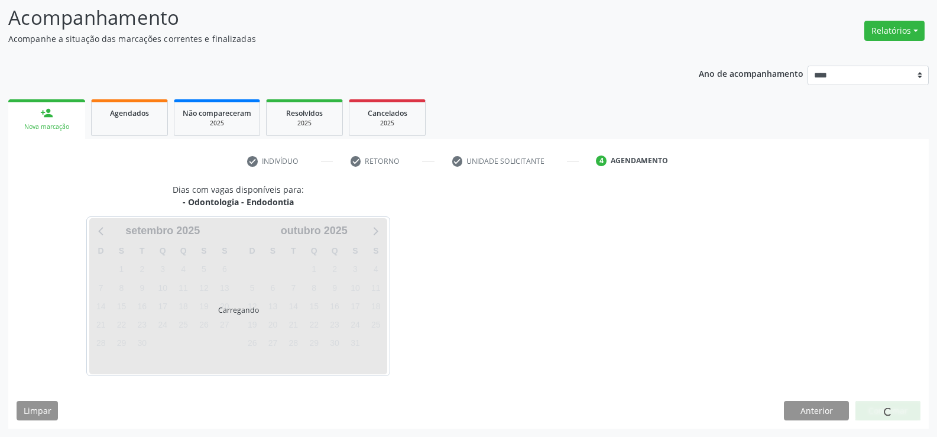
scroll to position [77, 0]
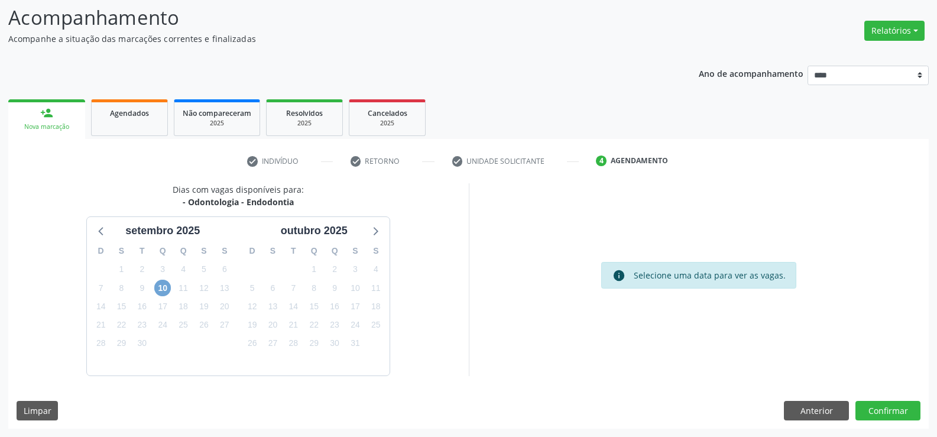
click at [164, 287] on span "10" at bounding box center [162, 288] width 17 height 17
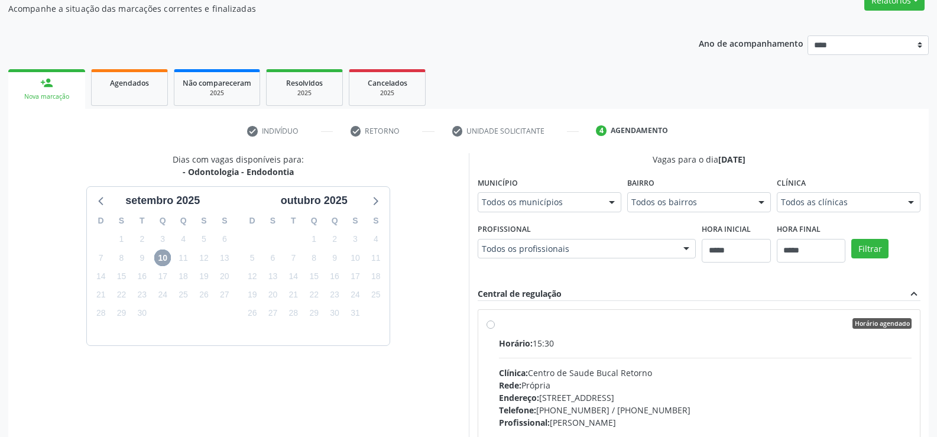
scroll to position [137, 0]
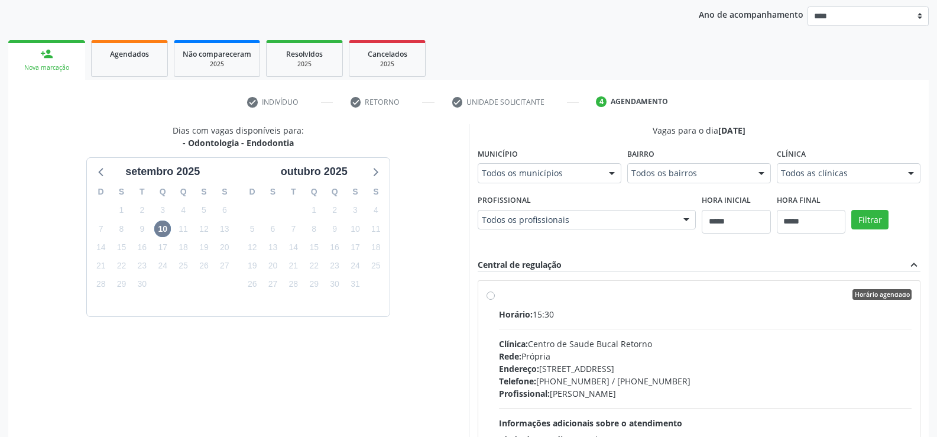
click at [499, 294] on label "Horário agendado Horário: 15:30 Clínica: Centro de Saude Bucal Retorno Rede: Pr…" at bounding box center [705, 379] width 413 height 181
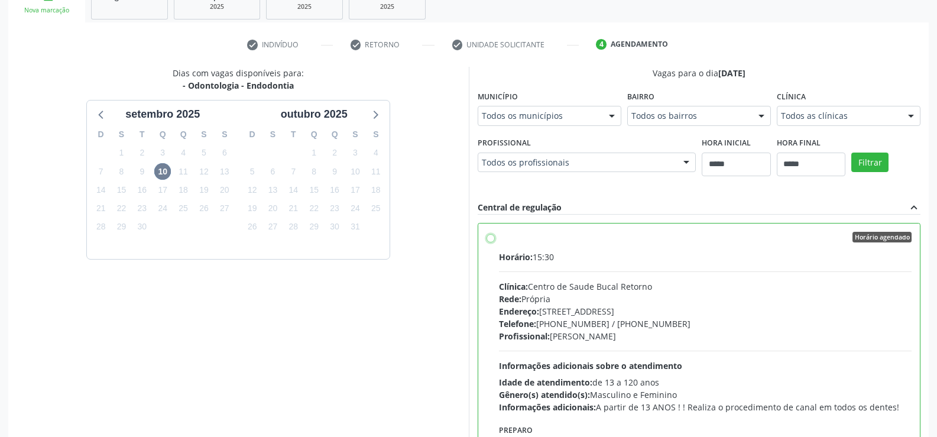
scroll to position [270, 0]
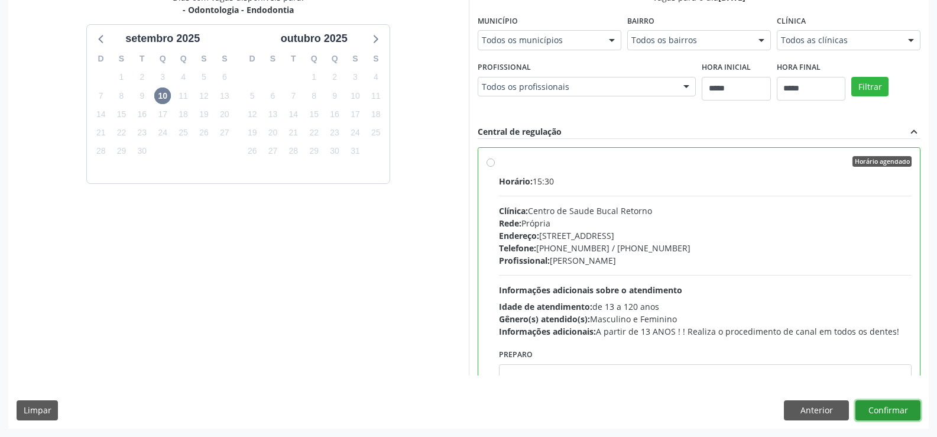
click at [877, 404] on button "Confirmar" at bounding box center [887, 410] width 65 height 20
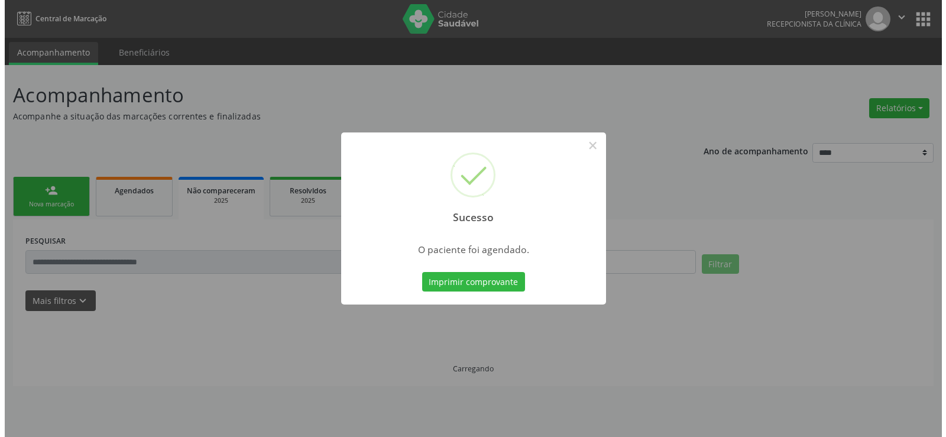
scroll to position [0, 0]
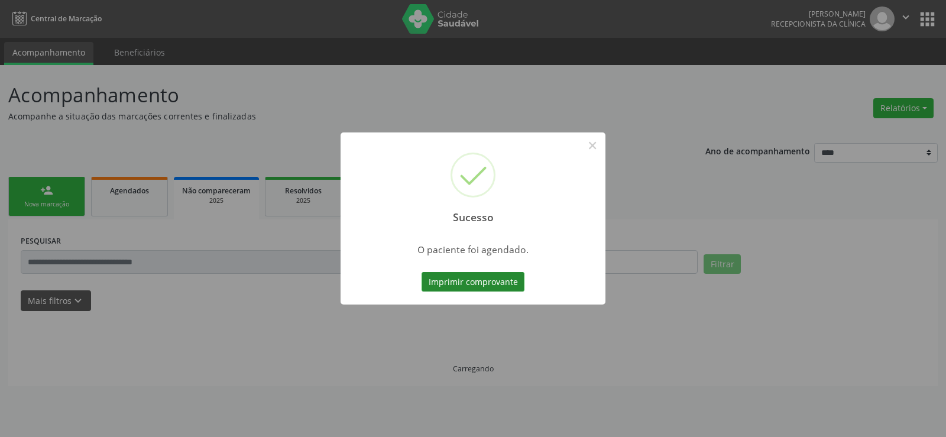
click at [455, 283] on button "Imprimir comprovante" at bounding box center [472, 282] width 103 height 20
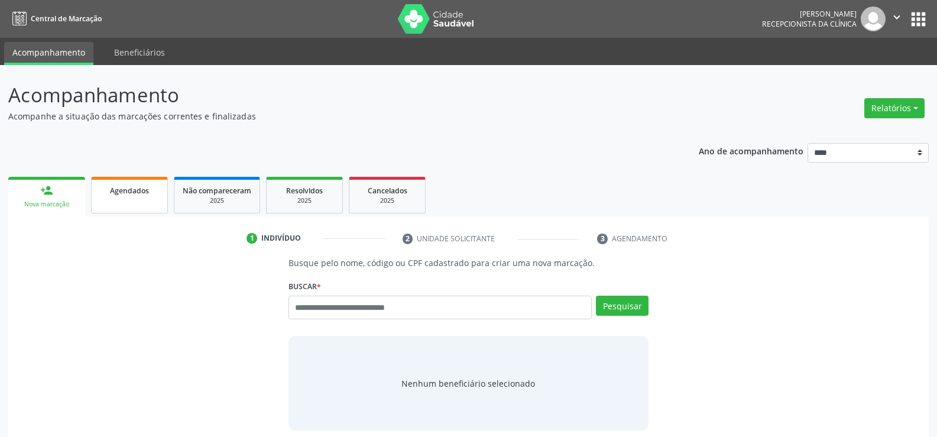
click at [108, 193] on div "Agendados" at bounding box center [129, 190] width 59 height 12
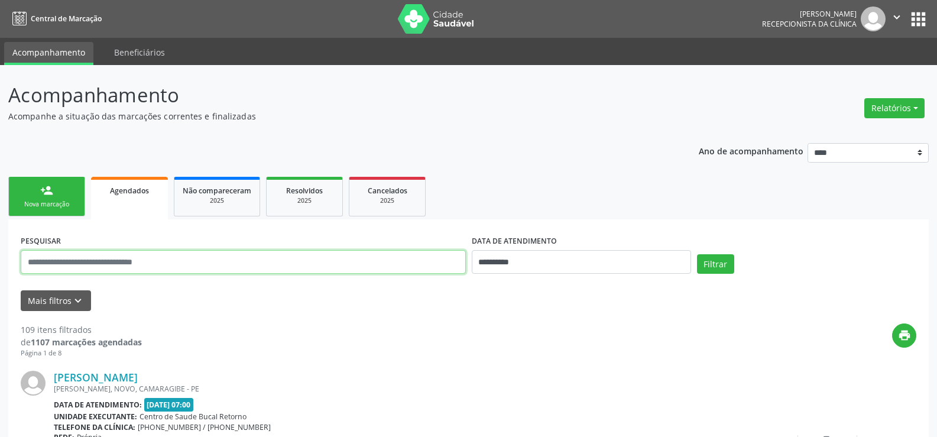
click at [107, 263] on input "text" at bounding box center [243, 262] width 445 height 24
type input "**********"
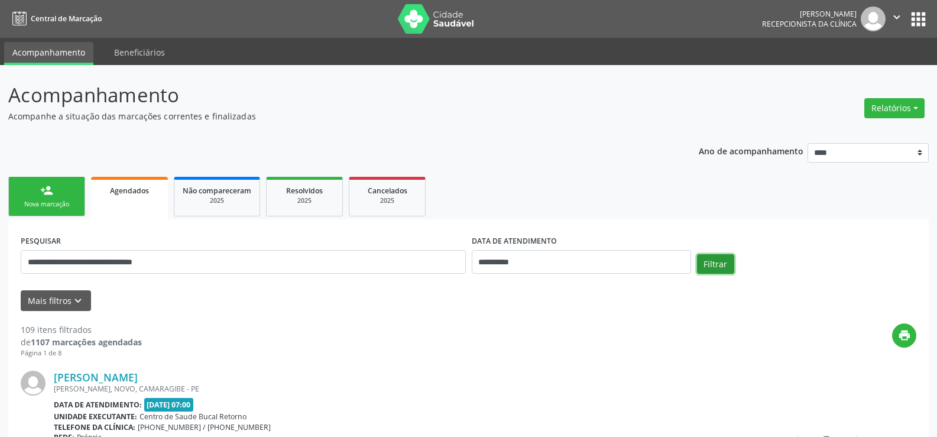
click at [708, 264] on button "Filtrar" at bounding box center [715, 264] width 37 height 20
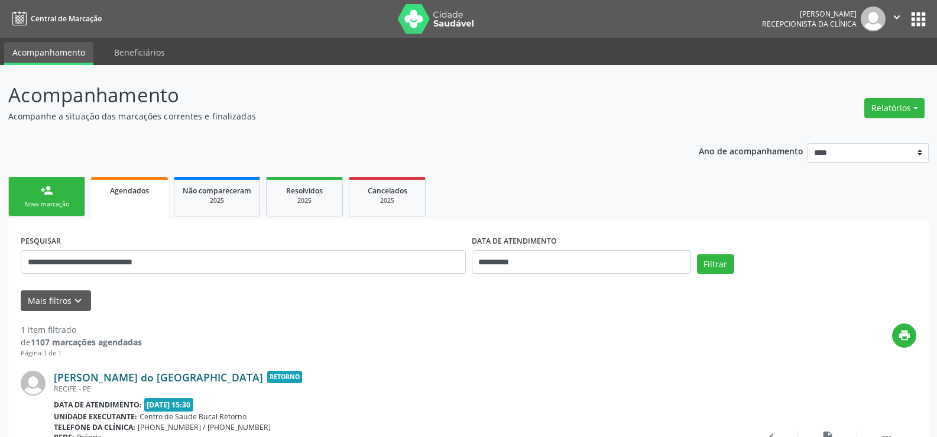
click at [116, 372] on link "[PERSON_NAME] do [GEOGRAPHIC_DATA]" at bounding box center [158, 377] width 209 height 13
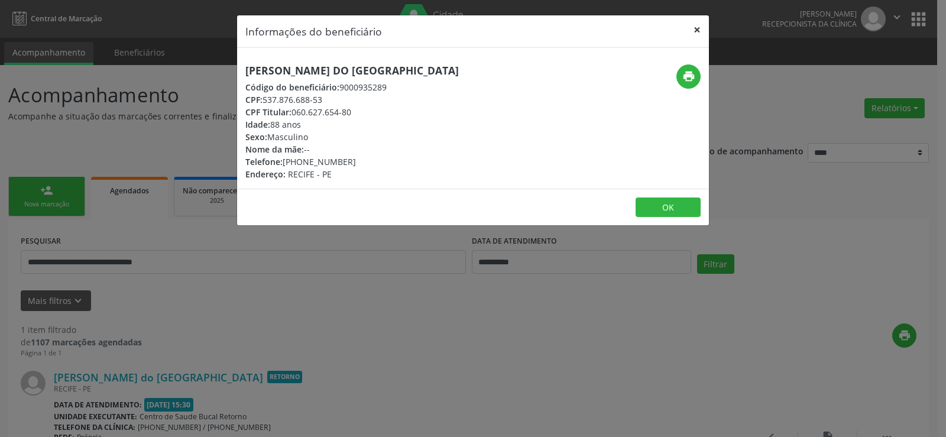
click at [698, 25] on button "×" at bounding box center [697, 29] width 24 height 29
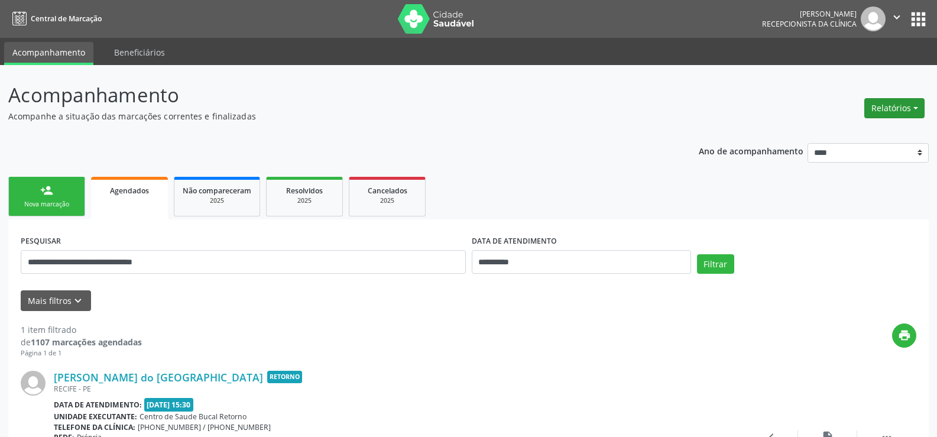
click at [883, 104] on button "Relatórios" at bounding box center [894, 108] width 60 height 20
click at [834, 140] on link "Agendamentos" at bounding box center [861, 133] width 127 height 17
select select "*"
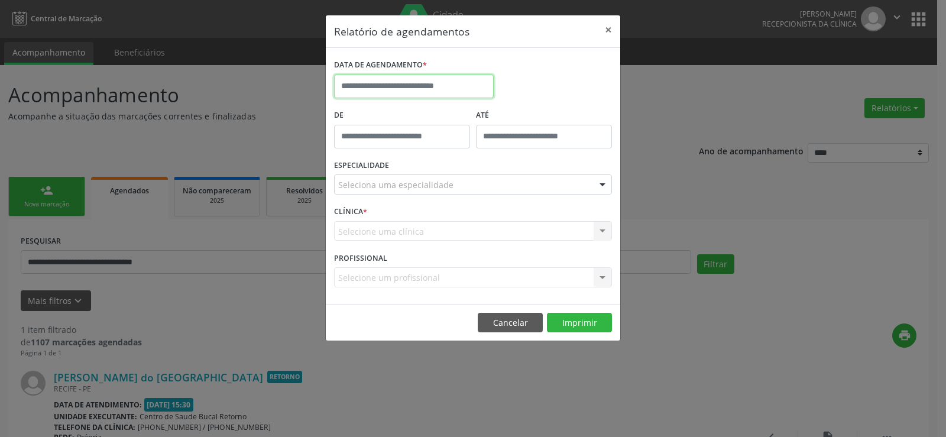
click at [448, 82] on input "text" at bounding box center [414, 86] width 160 height 24
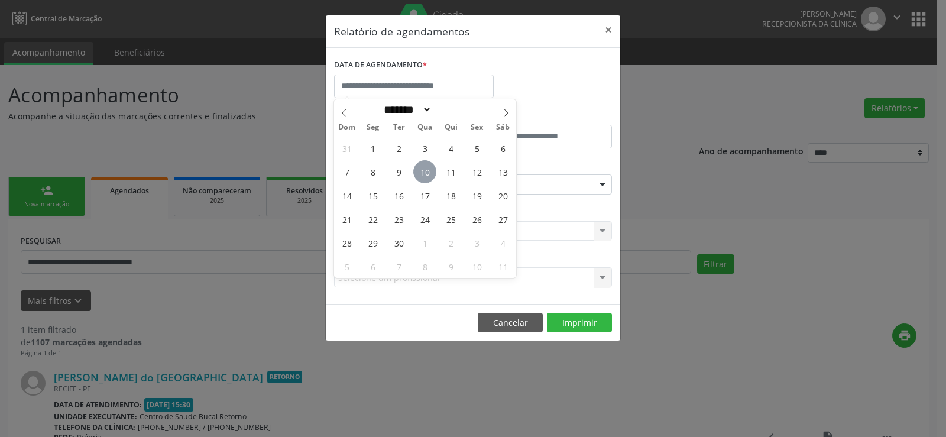
click at [420, 172] on span "10" at bounding box center [424, 171] width 23 height 23
type input "**********"
click at [420, 172] on span "10" at bounding box center [424, 171] width 23 height 23
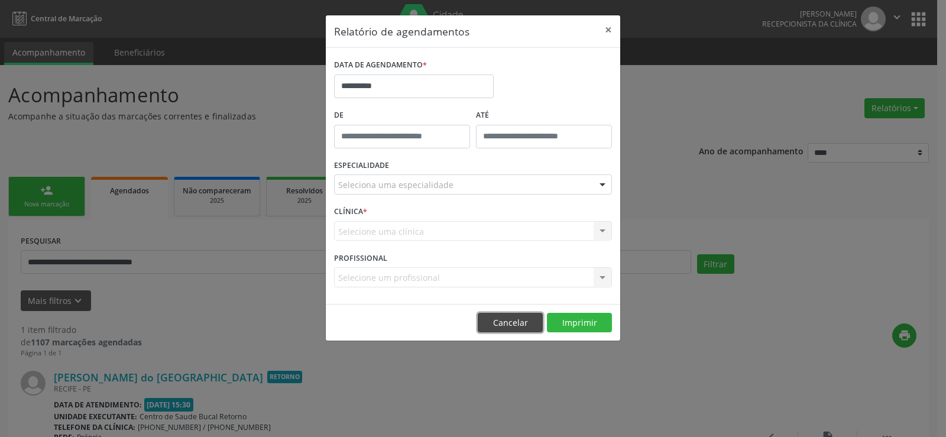
click at [507, 315] on button "Cancelar" at bounding box center [510, 323] width 65 height 20
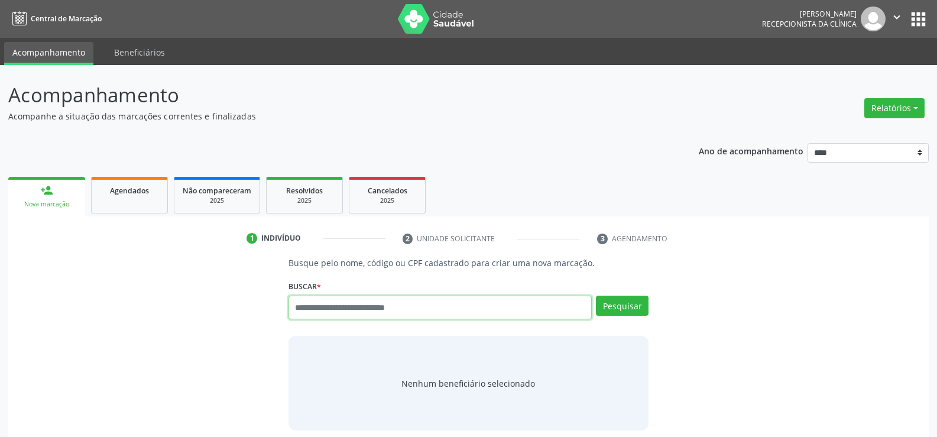
click at [326, 313] on input "text" at bounding box center [439, 308] width 303 height 24
type input "**********"
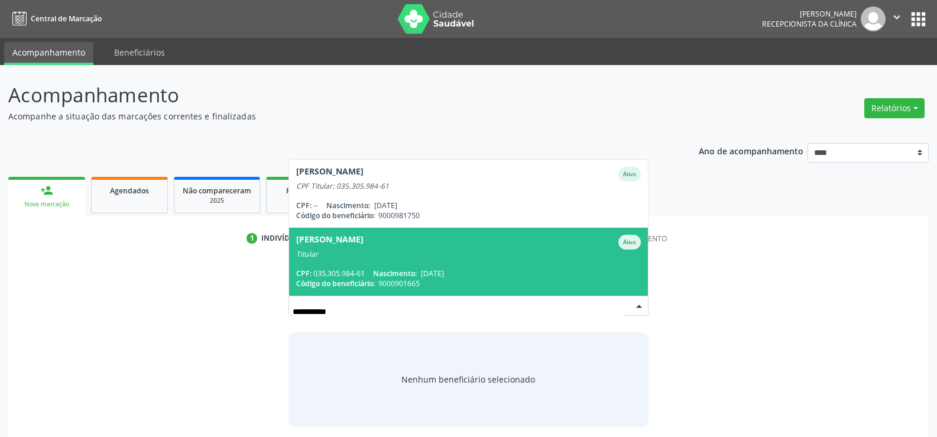
click at [322, 268] on div "CPF: 035.305.984-61 Nascimento: [DATE]" at bounding box center [468, 273] width 345 height 10
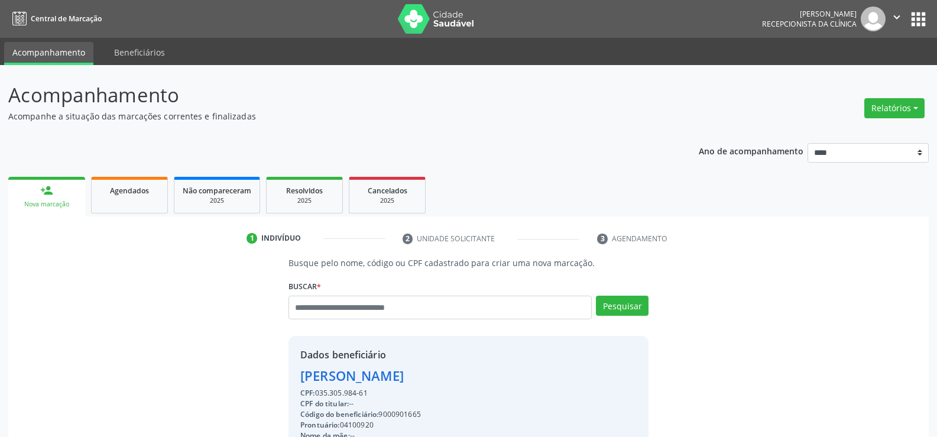
drag, startPoint x: 433, startPoint y: 377, endPoint x: 277, endPoint y: 384, distance: 155.6
click at [277, 384] on div "Busque pelo nome, código ou CPF cadastrado para criar uma nova marcação. [GEOGR…" at bounding box center [469, 410] width 904 height 306
copy div "[PERSON_NAME]"
click at [119, 200] on link "Agendados" at bounding box center [129, 195] width 77 height 37
select select "*"
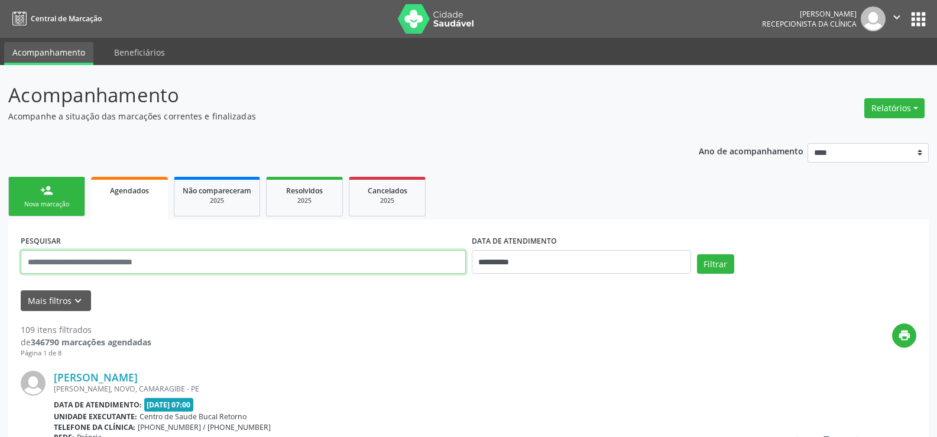
click at [107, 262] on input "text" at bounding box center [243, 262] width 445 height 24
paste input "**********"
type input "**********"
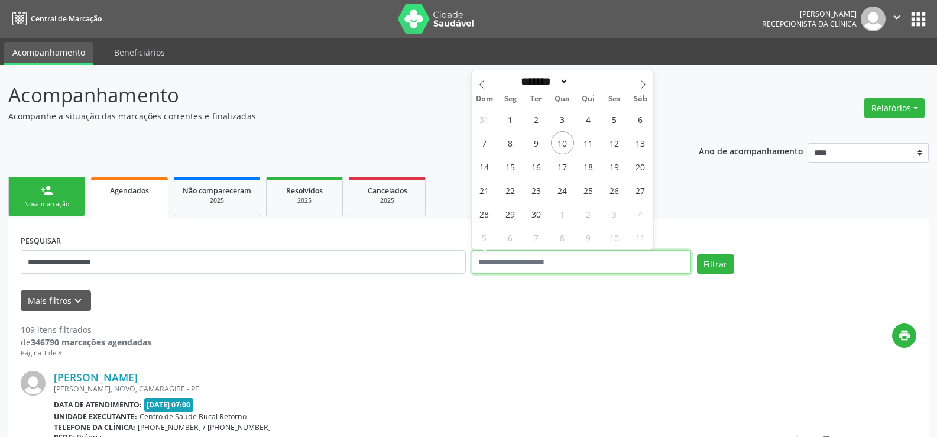
click at [697, 254] on button "Filtrar" at bounding box center [715, 264] width 37 height 20
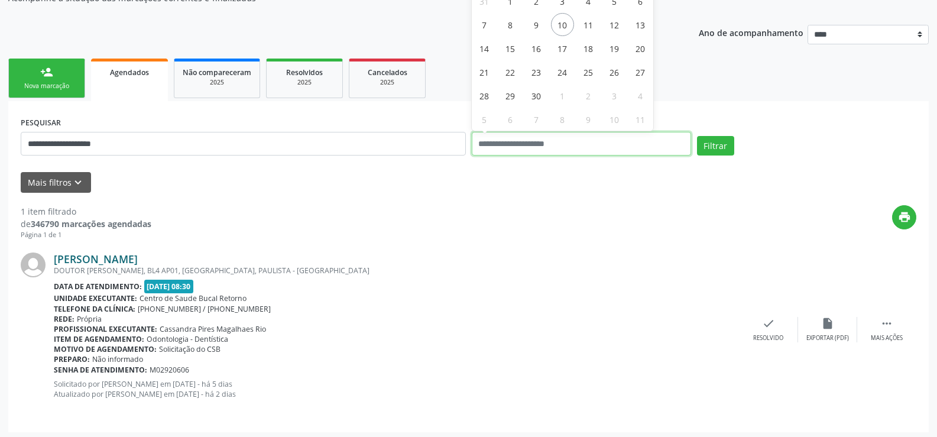
scroll to position [122, 0]
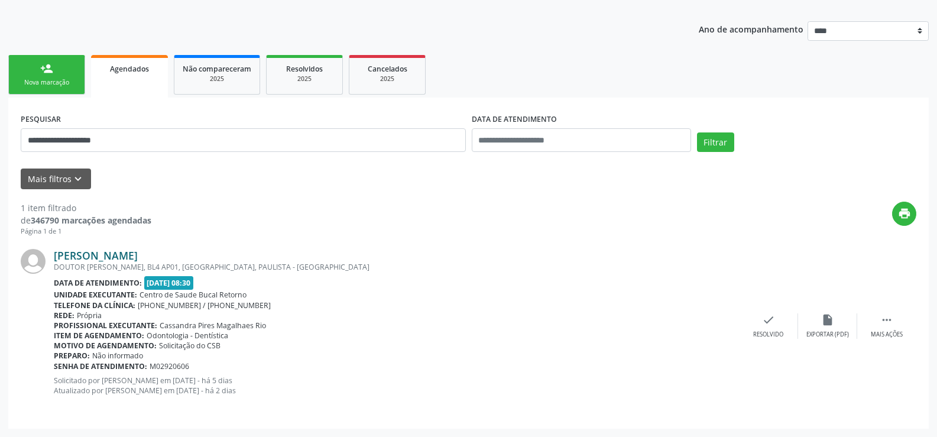
click at [109, 252] on link "[PERSON_NAME]" at bounding box center [96, 255] width 84 height 13
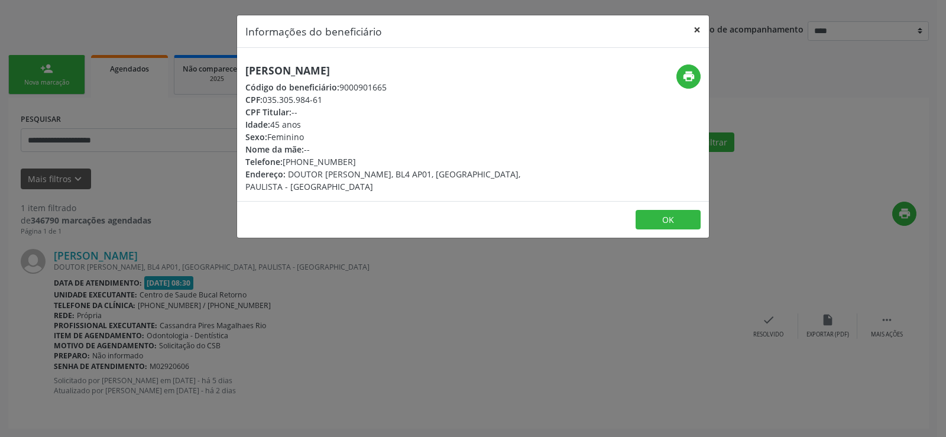
click at [696, 30] on button "×" at bounding box center [697, 29] width 24 height 29
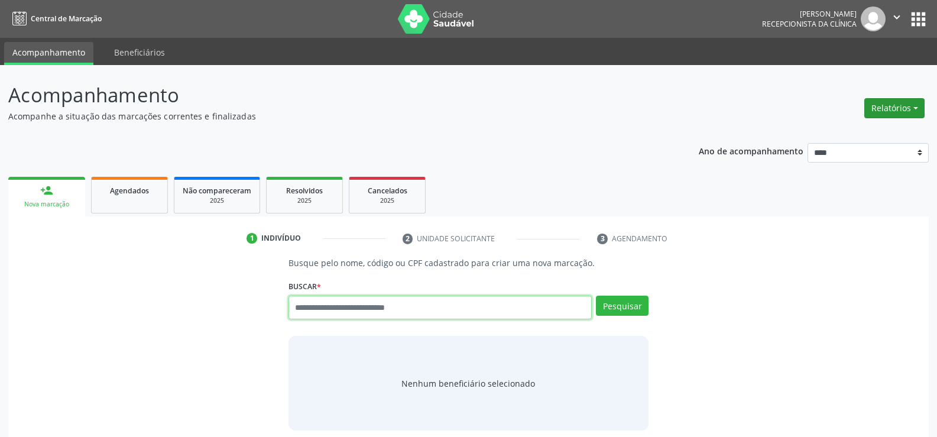
click at [907, 111] on button "Relatórios" at bounding box center [894, 108] width 60 height 20
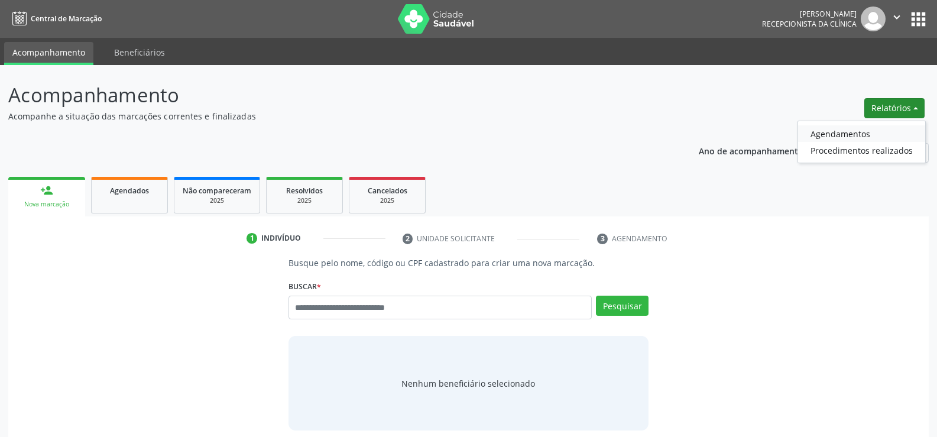
click at [835, 130] on link "Agendamentos" at bounding box center [861, 133] width 127 height 17
select select "*"
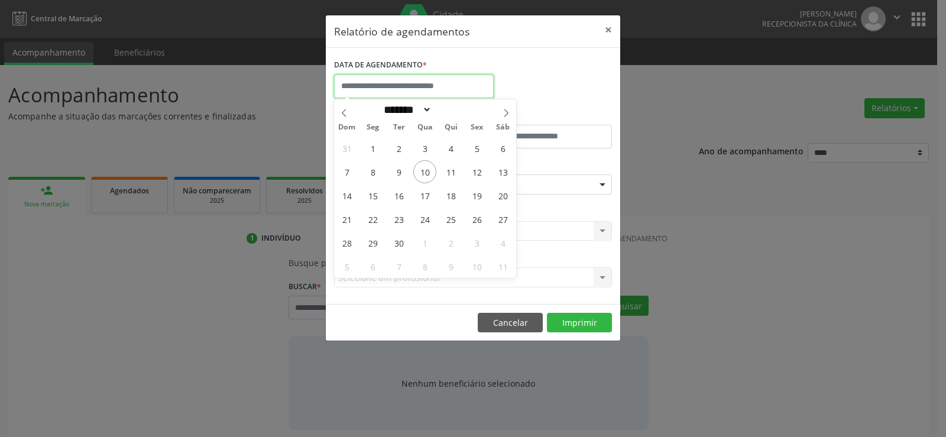
click at [409, 98] on body "Central de Marcação Andressa Karina do Nascimento Gerra Recepcionista da clínic…" at bounding box center [473, 218] width 946 height 437
click at [482, 173] on span "12" at bounding box center [476, 171] width 23 height 23
type input "**********"
click at [482, 173] on span "12" at bounding box center [476, 171] width 23 height 23
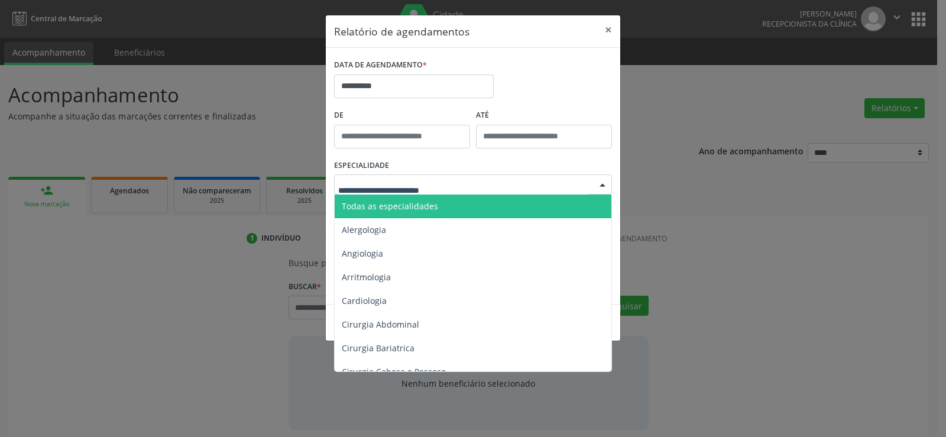
click at [472, 182] on div at bounding box center [473, 184] width 278 height 20
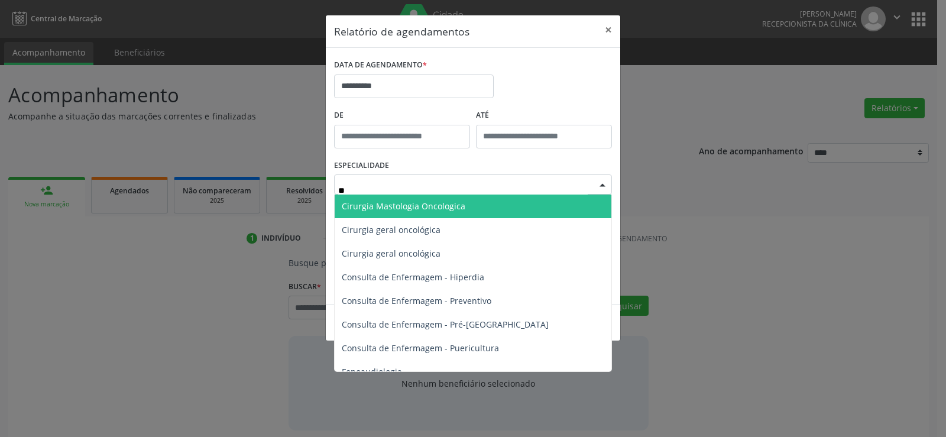
type input "***"
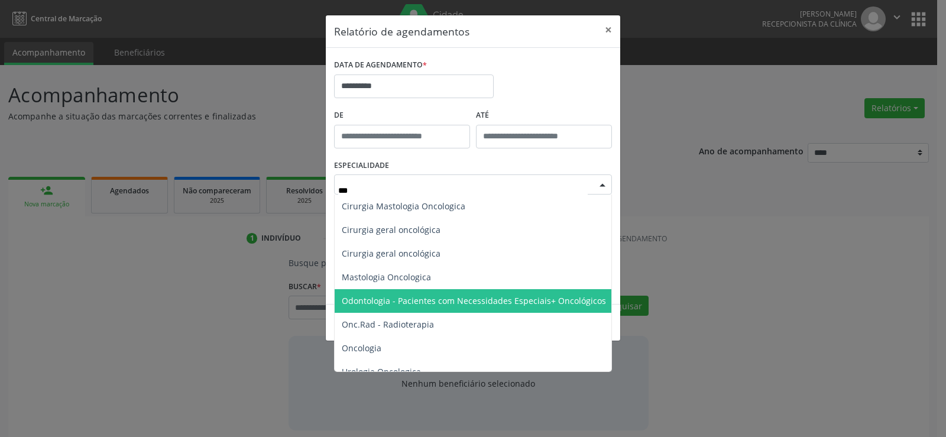
click at [475, 302] on span "Odontologia - Pacientes com Necessidades Especiais+ Oncológicos" at bounding box center [474, 300] width 264 height 11
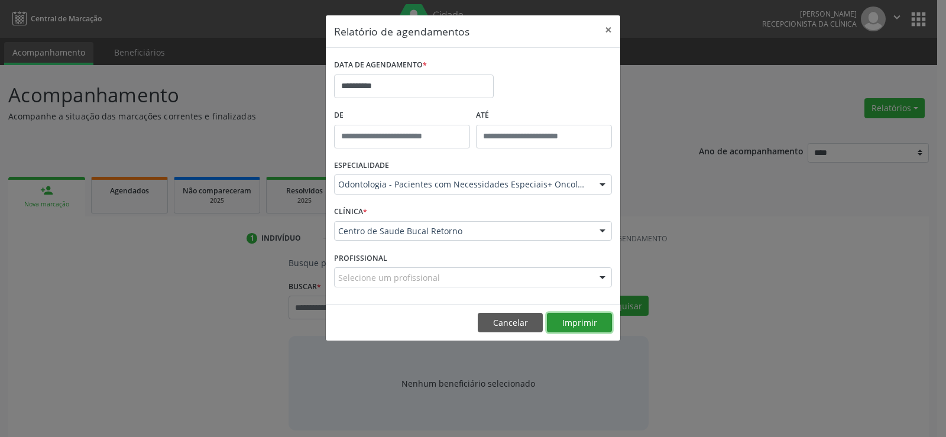
click at [599, 324] on button "Imprimir" at bounding box center [579, 323] width 65 height 20
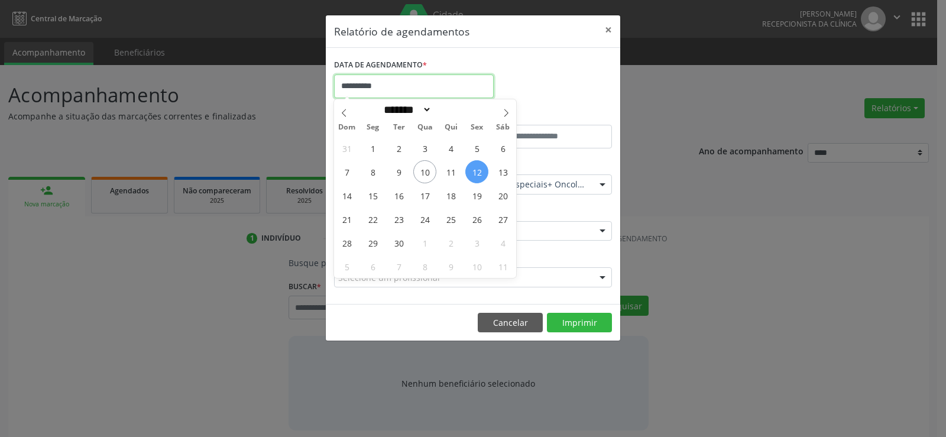
click at [358, 91] on input "**********" at bounding box center [414, 86] width 160 height 24
click at [421, 171] on span "10" at bounding box center [424, 171] width 23 height 23
type input "**********"
click at [421, 171] on span "10" at bounding box center [424, 171] width 23 height 23
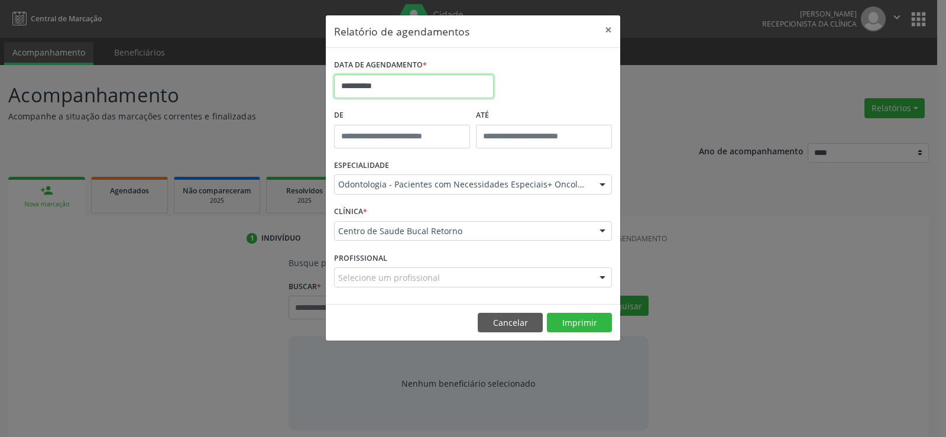
click at [380, 93] on input "**********" at bounding box center [414, 86] width 160 height 24
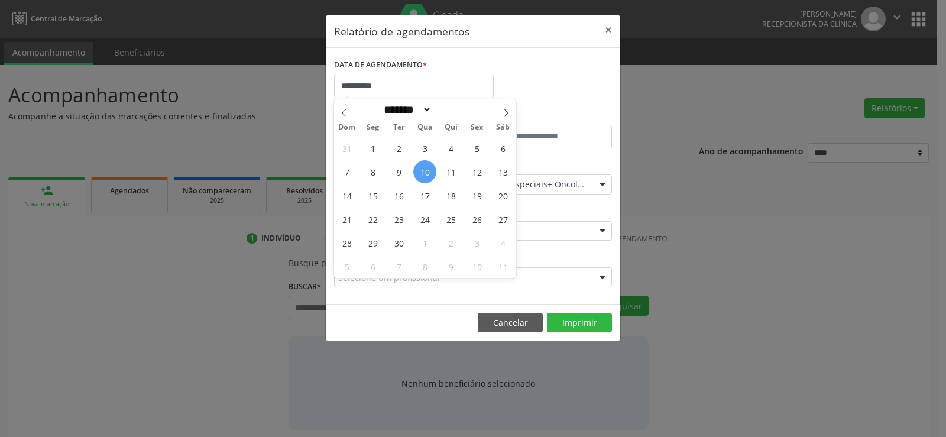
click at [420, 170] on span "10" at bounding box center [424, 171] width 23 height 23
type input "**********"
click at [420, 170] on span "10" at bounding box center [424, 171] width 23 height 23
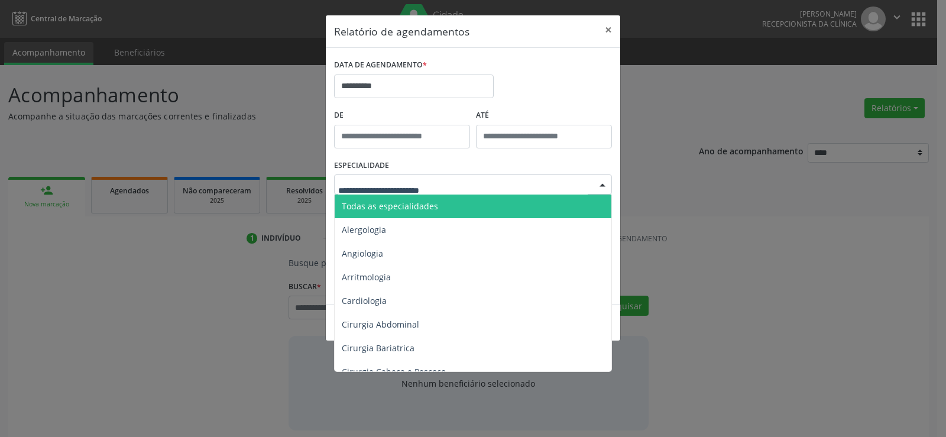
click at [410, 204] on span "Todas as especialidades" at bounding box center [390, 205] width 96 height 11
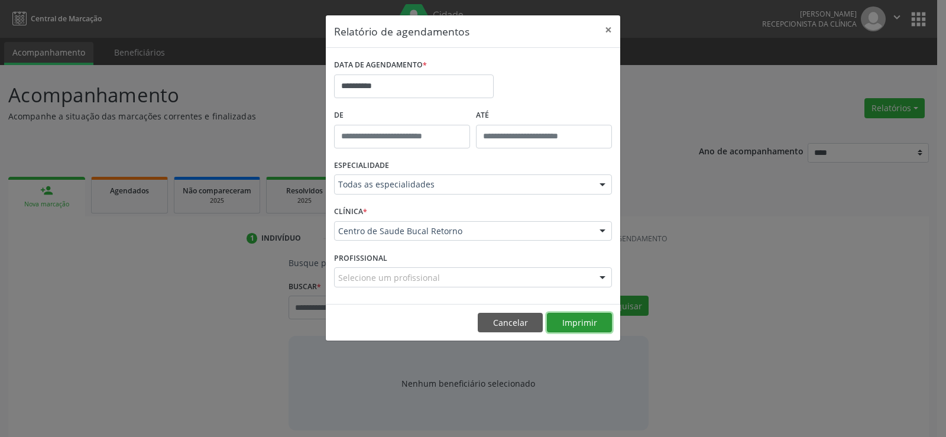
click at [575, 328] on button "Imprimir" at bounding box center [579, 323] width 65 height 20
click at [492, 325] on button "Cancelar" at bounding box center [510, 323] width 65 height 20
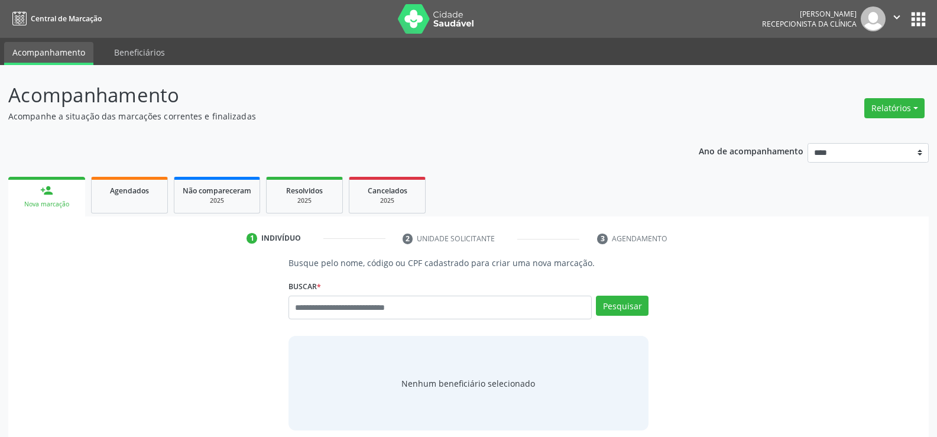
click at [361, 321] on div "Busque por nome, código ou CPF Nenhum resultado encontrado para: " " Digite nom…" at bounding box center [468, 312] width 360 height 32
click at [356, 312] on input "text" at bounding box center [439, 308] width 303 height 24
type input "**********"
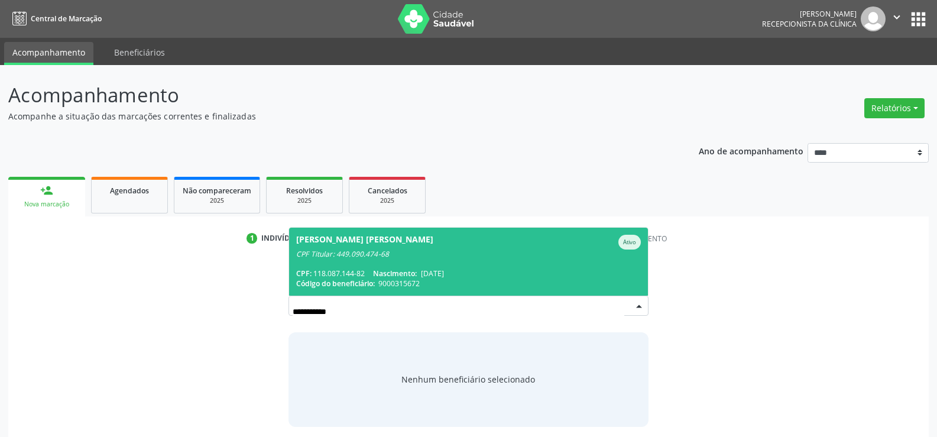
click at [356, 280] on span "Código do beneficiário:" at bounding box center [335, 283] width 79 height 10
